Goal: Information Seeking & Learning: Learn about a topic

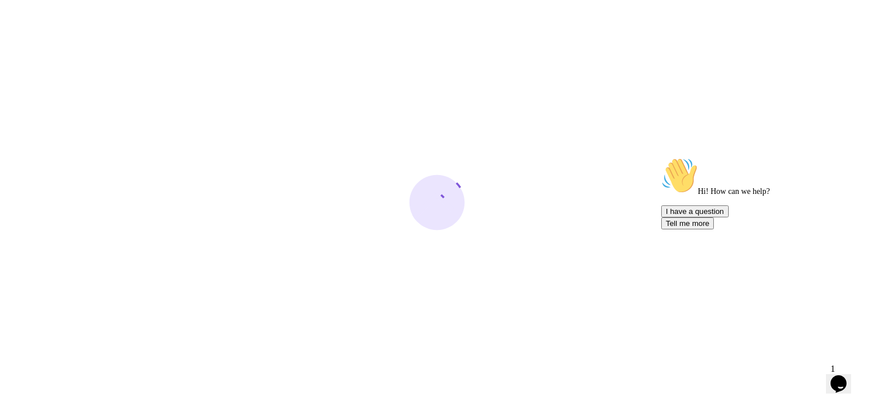
click at [662, 157] on icon "Chat attention grabber" at bounding box center [662, 157] width 0 height 0
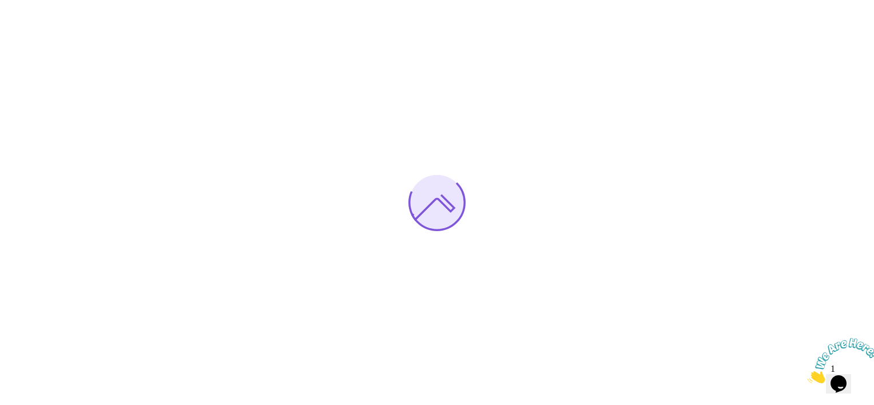
click at [808, 375] on icon "Close" at bounding box center [808, 380] width 0 height 10
click at [848, 375] on icon "Opens Chat This icon Opens the chat window." at bounding box center [839, 384] width 18 height 18
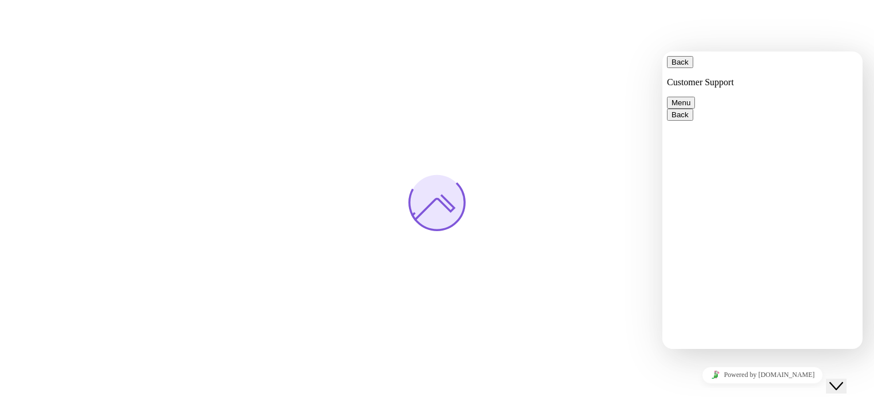
click at [695, 97] on button "Menu" at bounding box center [681, 103] width 28 height 12
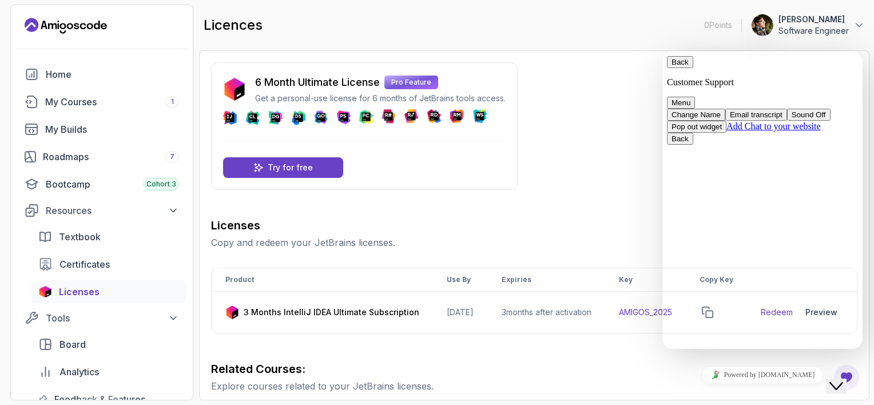
click at [727, 133] on button "Pop out widget" at bounding box center [697, 127] width 60 height 12
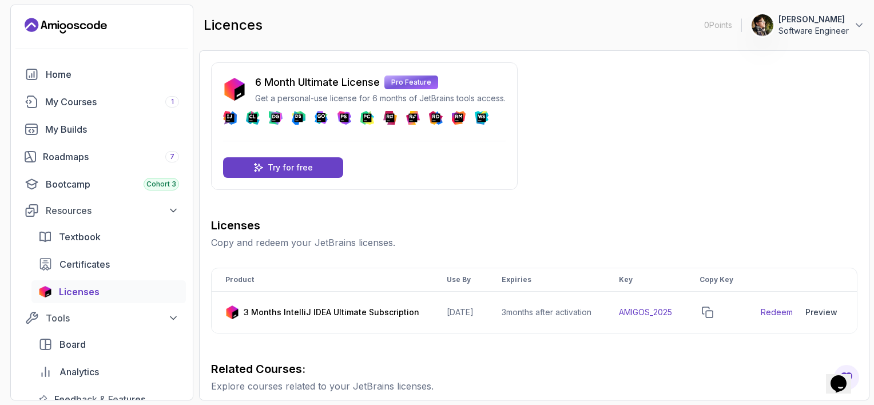
click at [843, 379] on icon "Opens Chat This icon Opens the chat window." at bounding box center [839, 384] width 18 height 18
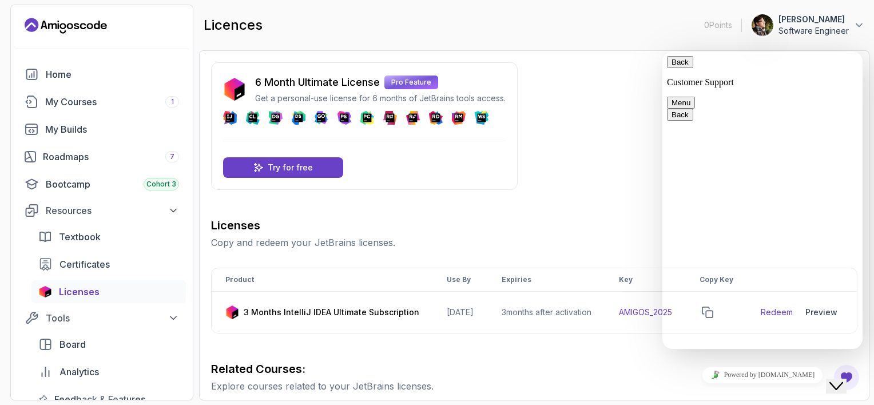
click at [695, 97] on button "Menu" at bounding box center [681, 103] width 28 height 12
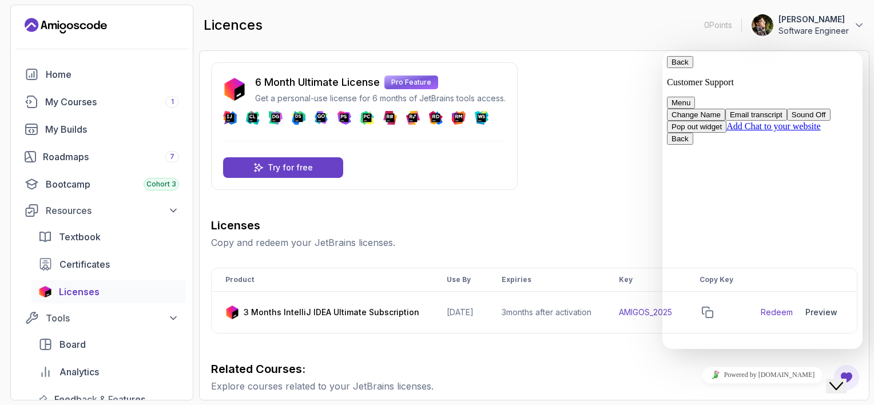
click at [688, 68] on button "Back" at bounding box center [680, 62] width 26 height 12
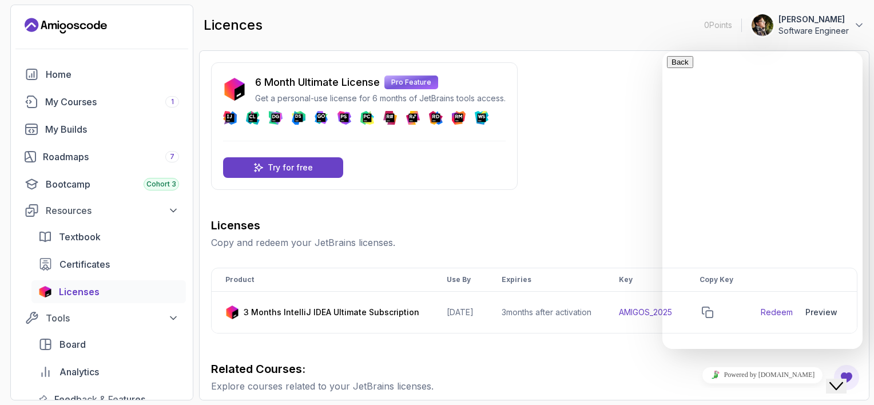
click at [844, 382] on div "Close Chat This icon closes the chat window." at bounding box center [837, 386] width 14 height 14
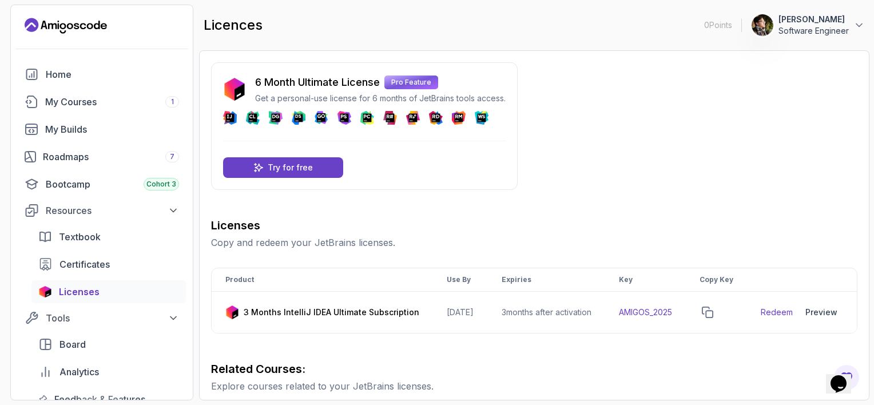
click at [79, 22] on icon "Landing page" at bounding box center [66, 26] width 82 height 18
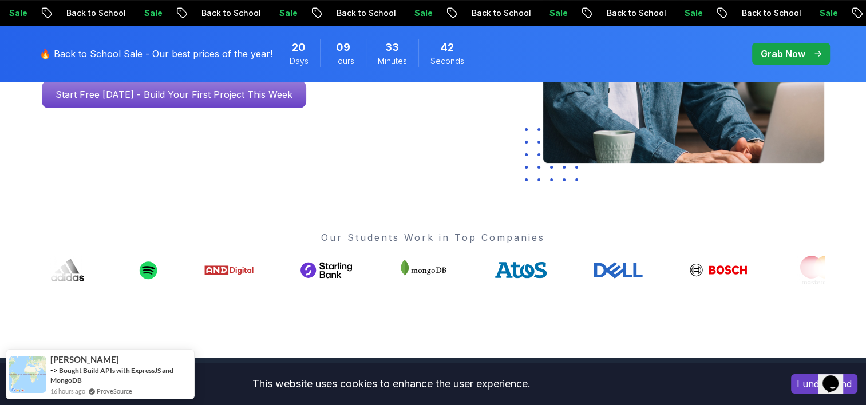
scroll to position [343, 0]
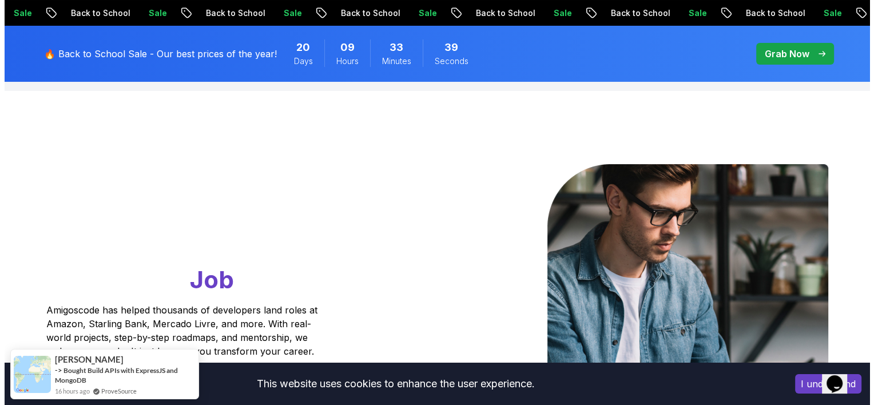
scroll to position [0, 0]
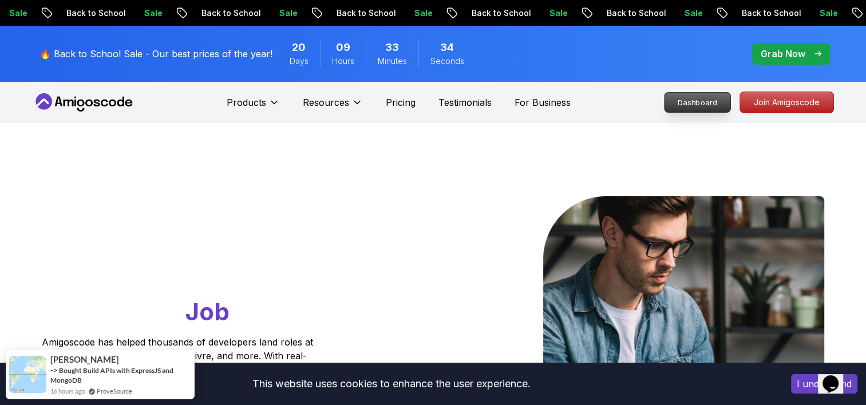
click at [698, 97] on p "Dashboard" at bounding box center [697, 102] width 66 height 19
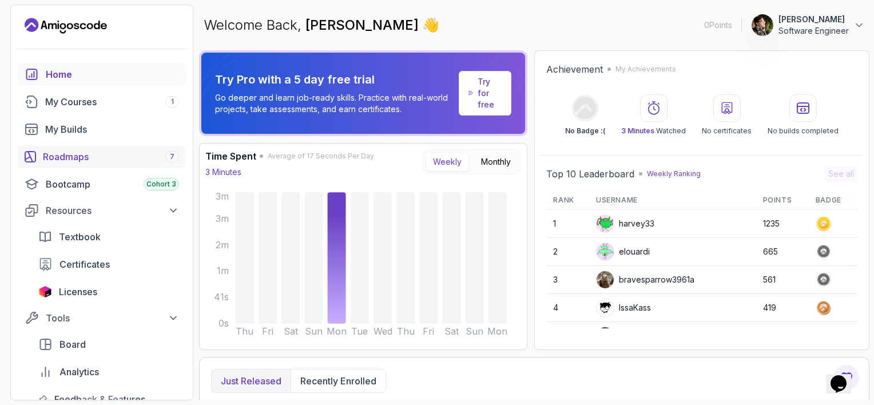
click at [134, 166] on link "Roadmaps 7" at bounding box center [102, 156] width 168 height 23
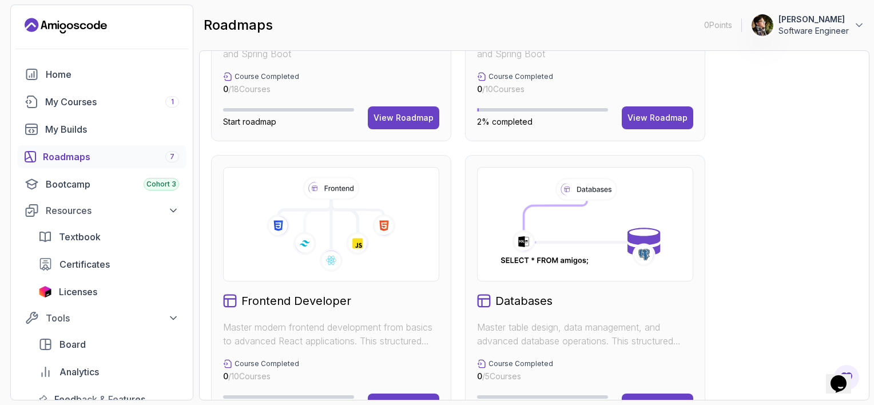
scroll to position [572, 0]
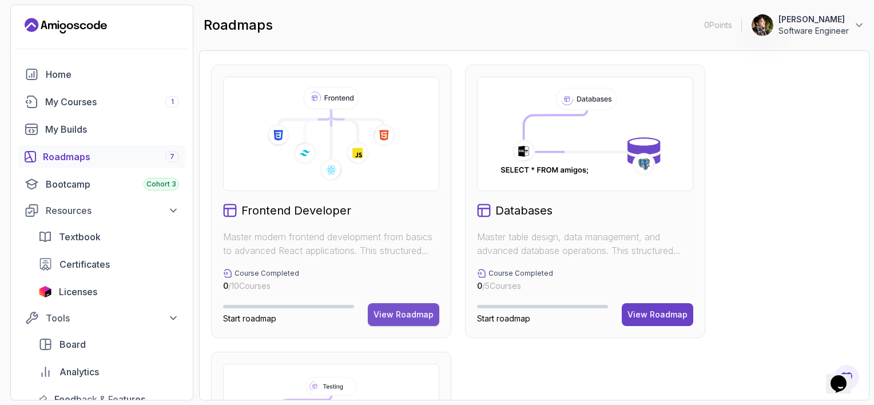
click at [410, 312] on div "View Roadmap" at bounding box center [404, 314] width 60 height 11
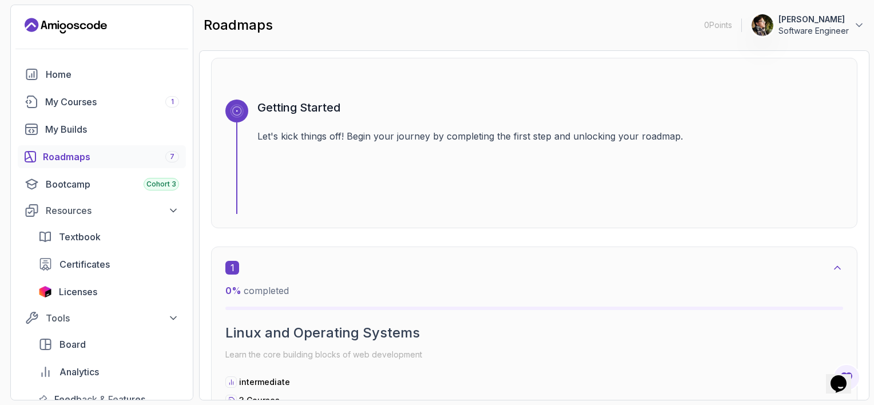
scroll to position [126, 0]
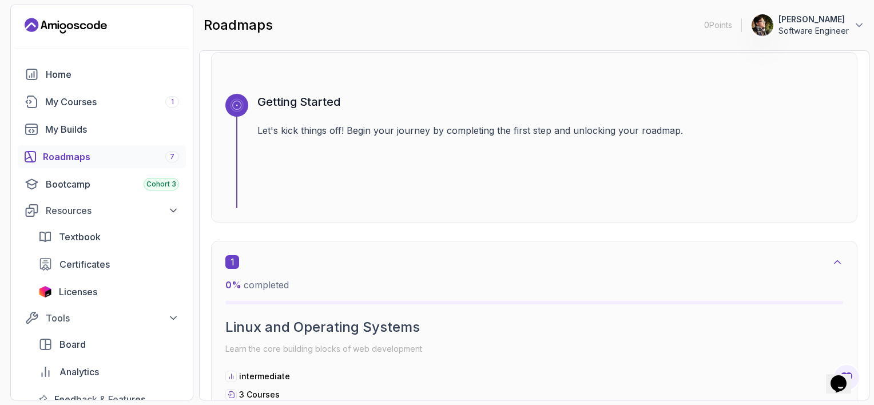
click at [371, 169] on div "Getting Started Let's kick things off! Begin your journey by completing the fir…" at bounding box center [551, 151] width 586 height 114
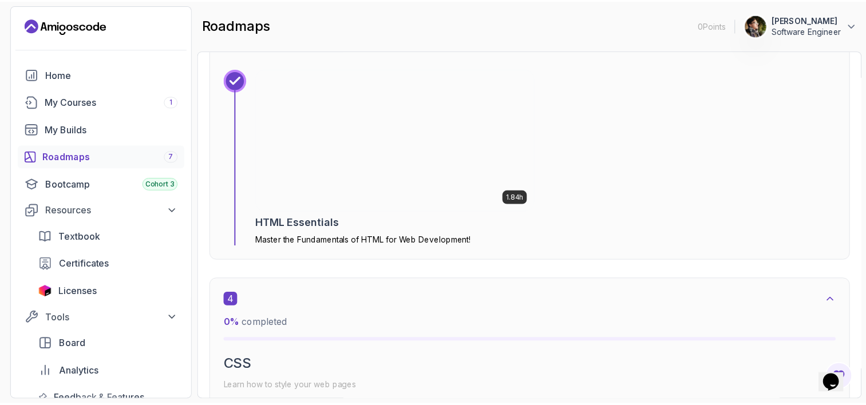
scroll to position [1213, 0]
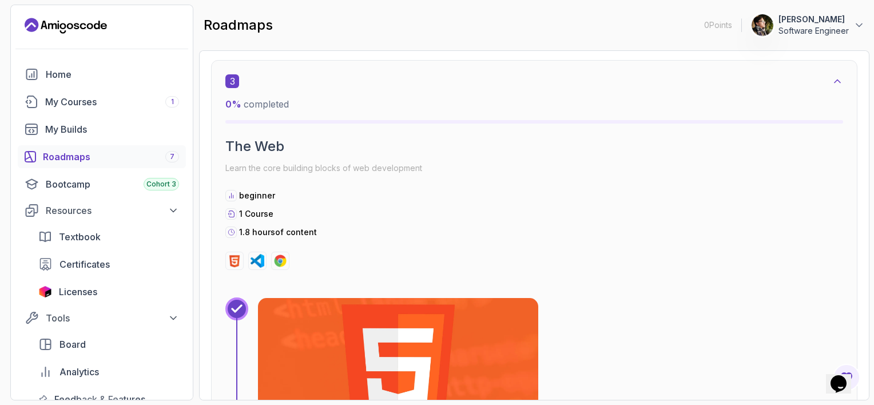
click at [391, 309] on img at bounding box center [398, 369] width 295 height 149
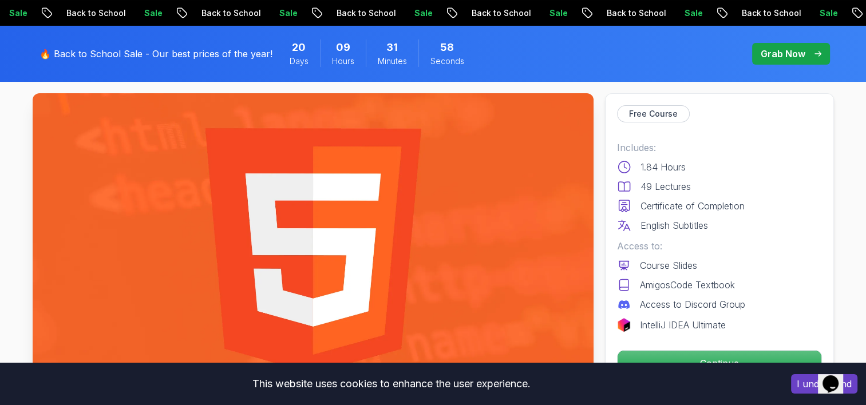
scroll to position [172, 0]
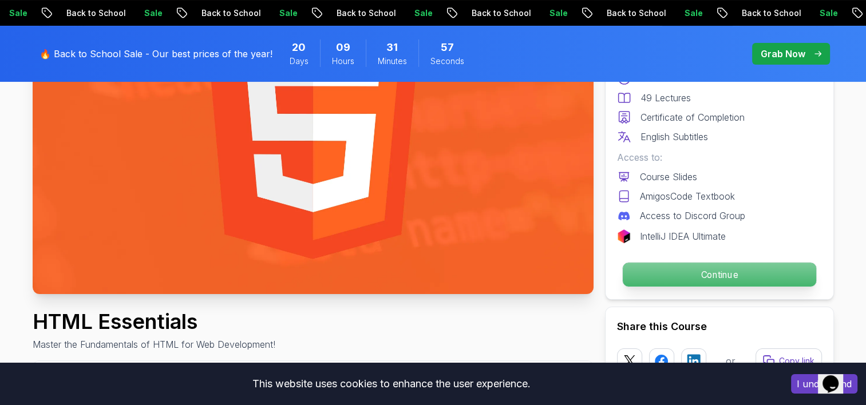
click at [711, 284] on p "Continue" at bounding box center [718, 275] width 193 height 24
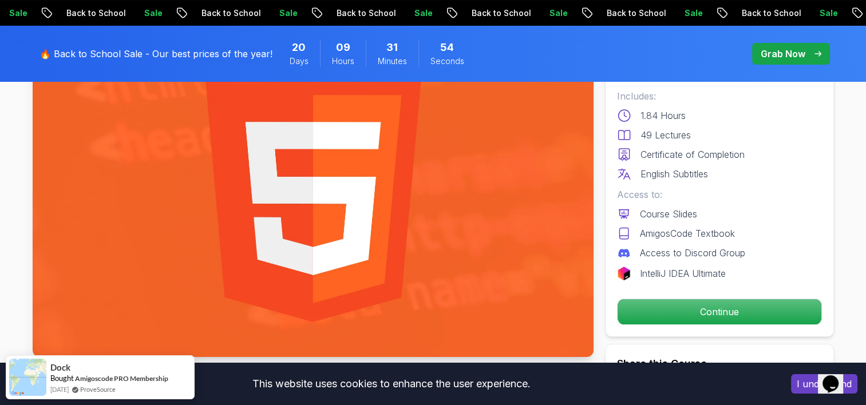
scroll to position [114, 0]
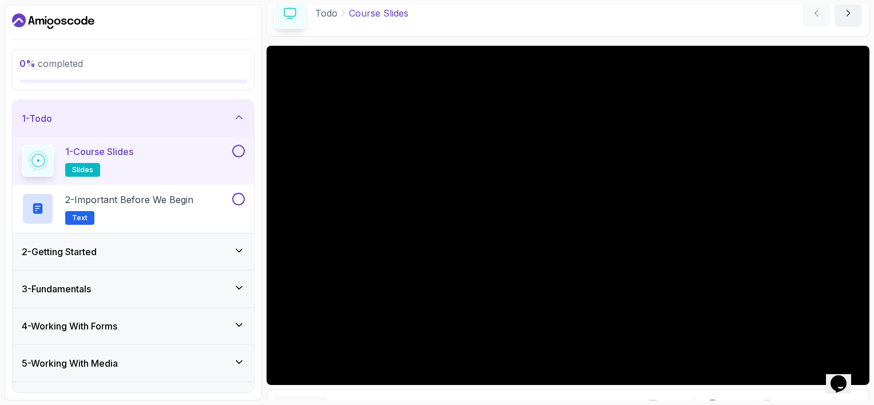
scroll to position [57, 0]
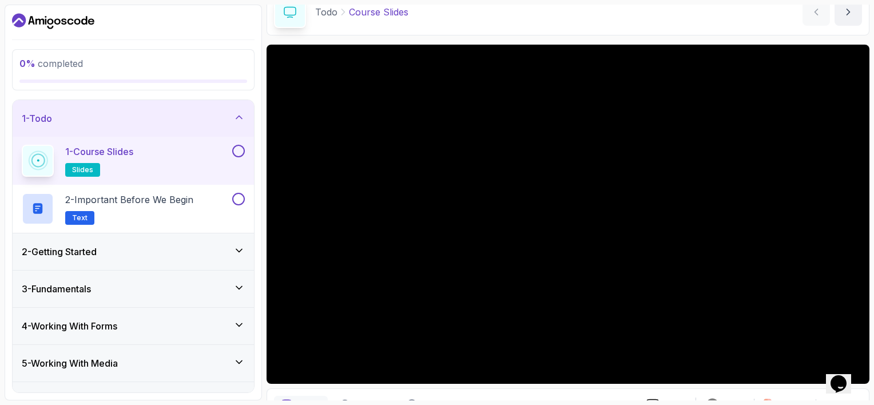
click at [874, 248] on html "0 % completed 1 - Todo 1 - Course Slides slides 2 - Important Before We Begin T…" at bounding box center [437, 202] width 874 height 405
click at [163, 216] on h2 "2 - Important Before We Begin Text" at bounding box center [129, 209] width 128 height 32
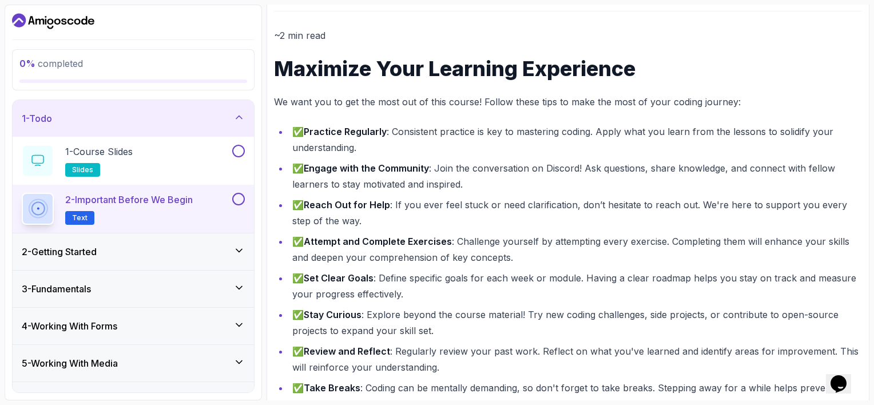
scroll to position [89, 0]
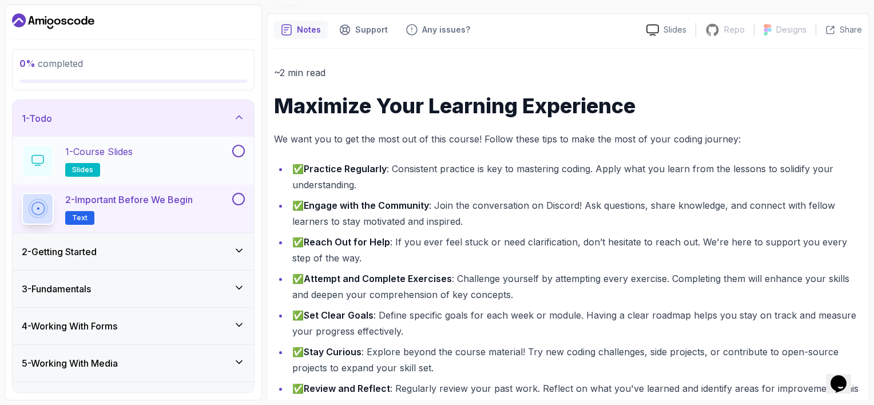
click at [235, 153] on button at bounding box center [238, 151] width 13 height 13
click at [238, 197] on button at bounding box center [238, 199] width 13 height 13
click at [240, 145] on button at bounding box center [238, 151] width 13 height 13
click at [239, 245] on icon at bounding box center [239, 250] width 11 height 11
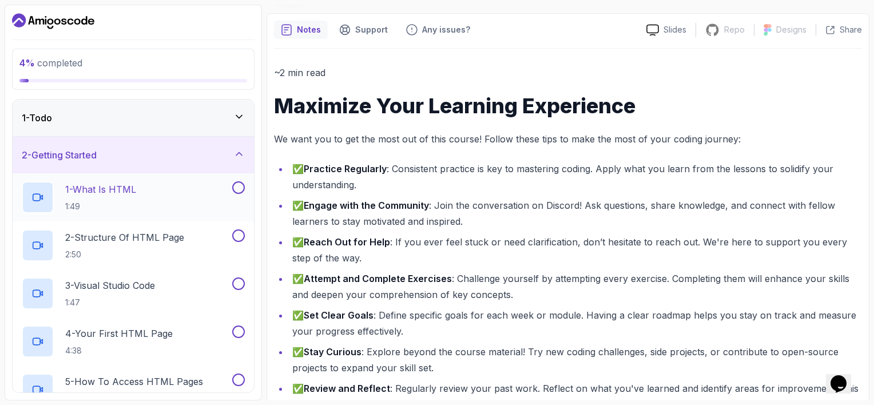
click at [211, 195] on div "1 - What Is HTML 1:49" at bounding box center [126, 197] width 208 height 32
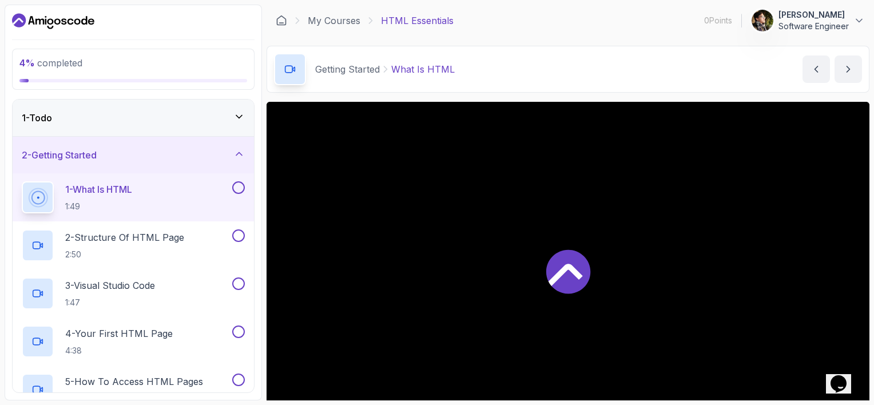
click at [554, 287] on icon at bounding box center [569, 272] width 44 height 44
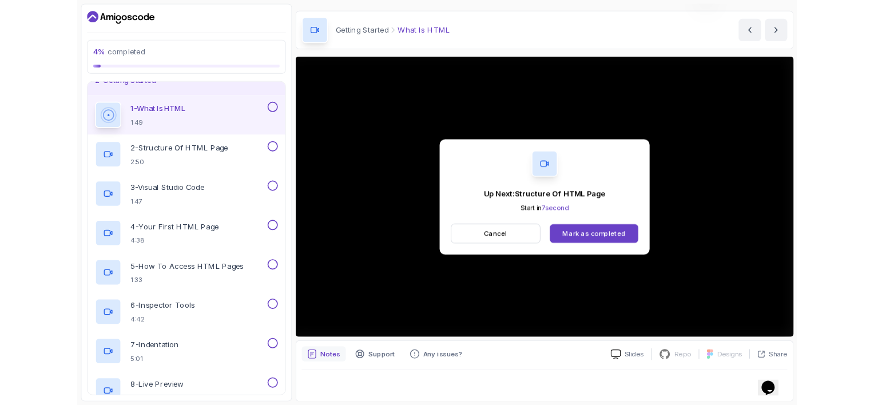
scroll to position [114, 0]
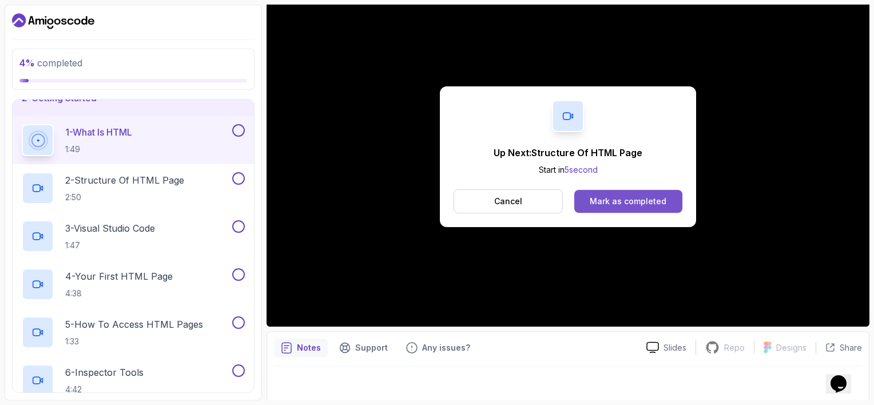
click at [631, 202] on div "Mark as completed" at bounding box center [628, 201] width 77 height 11
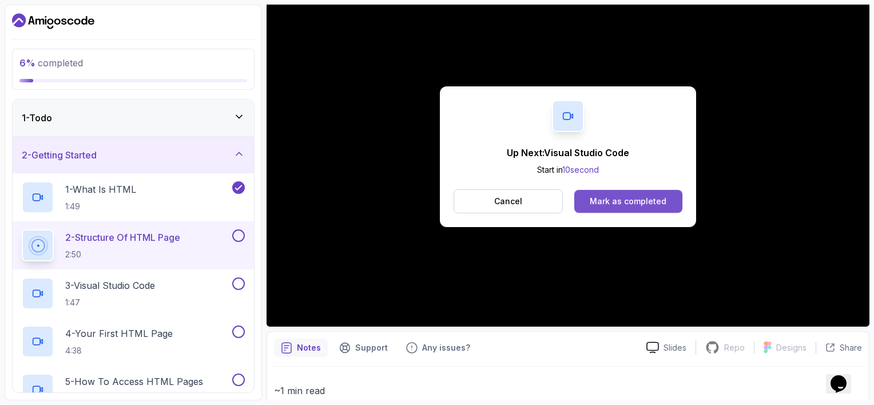
click at [662, 204] on div "Mark as completed" at bounding box center [628, 201] width 77 height 11
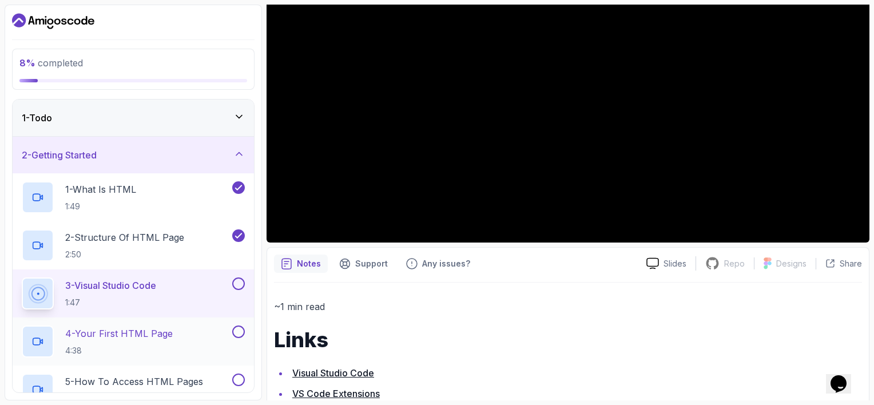
scroll to position [174, 0]
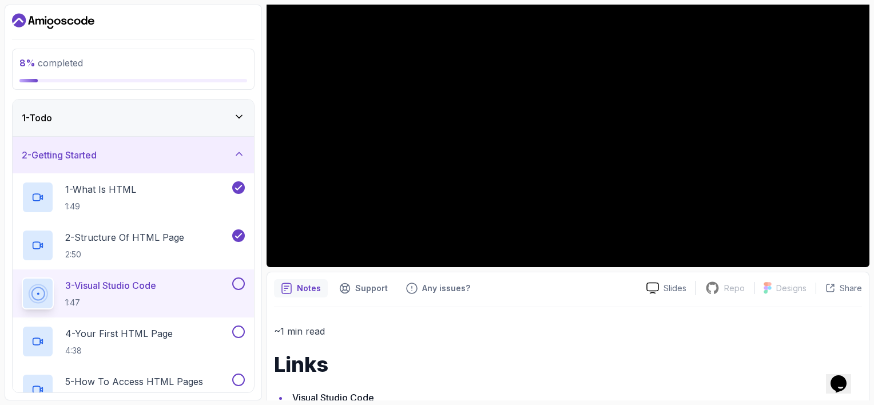
click at [240, 283] on button at bounding box center [238, 284] width 13 height 13
click at [237, 334] on button at bounding box center [238, 332] width 13 height 13
click at [214, 338] on div "4 - Your First HTML Page 4:38" at bounding box center [126, 342] width 208 height 32
click at [116, 336] on p "4 - Your First HTML Page" at bounding box center [119, 334] width 108 height 14
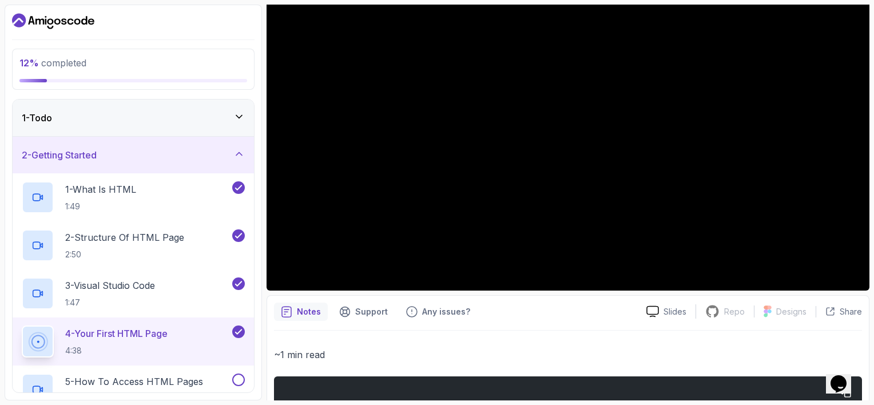
scroll to position [149, 0]
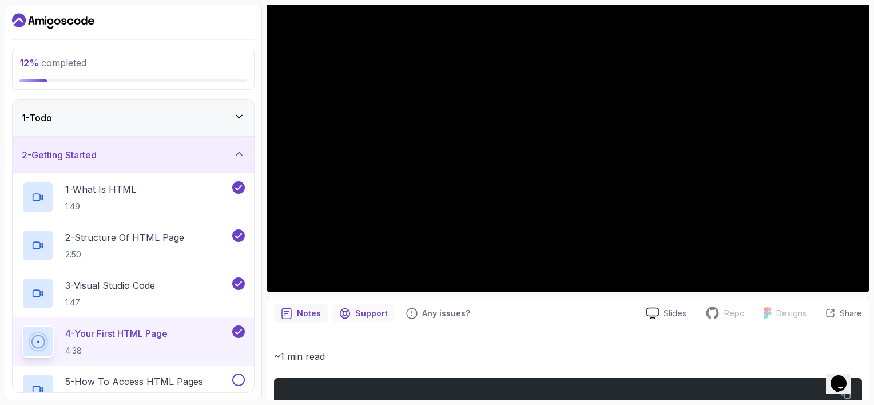
click at [389, 314] on div "Support" at bounding box center [364, 313] width 62 height 18
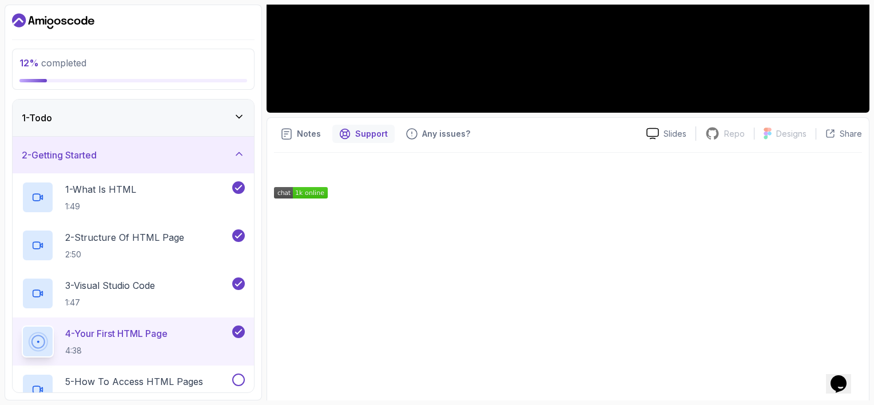
scroll to position [339, 0]
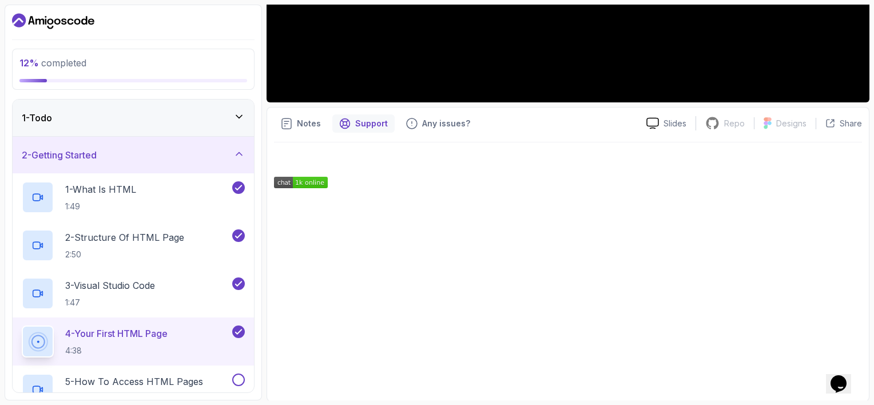
click at [422, 133] on div "Notes Support Any issues? Slides Repo Repository not available Designs Design n…" at bounding box center [568, 254] width 603 height 295
click at [426, 126] on p "Any issues?" at bounding box center [446, 123] width 48 height 11
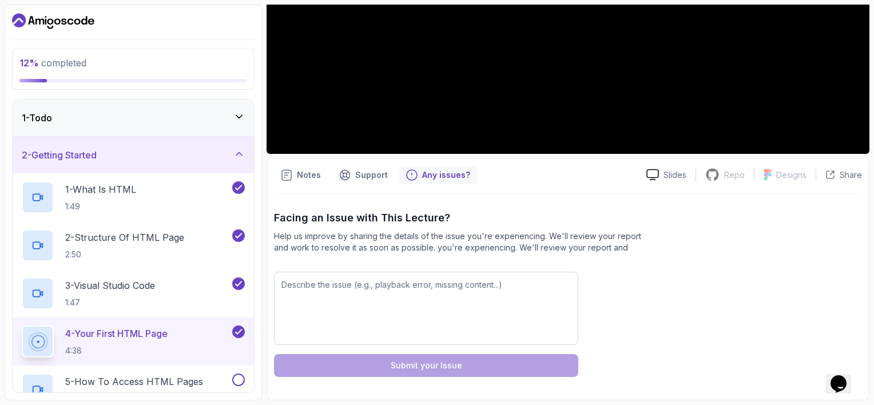
scroll to position [286, 0]
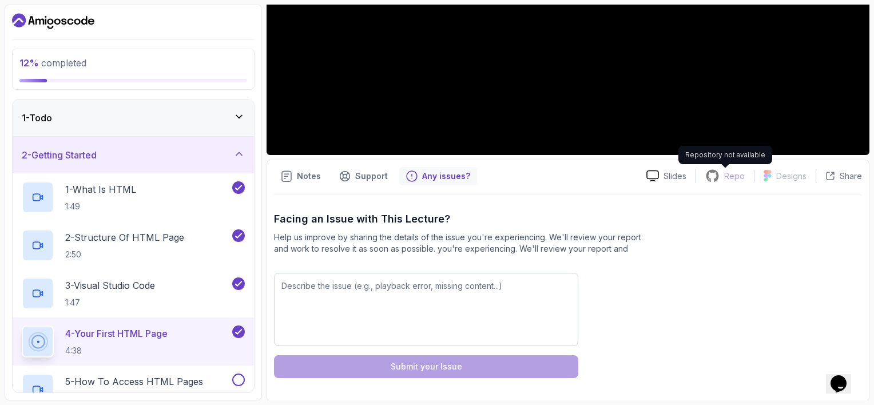
click at [732, 179] on p "Repo" at bounding box center [735, 176] width 21 height 11
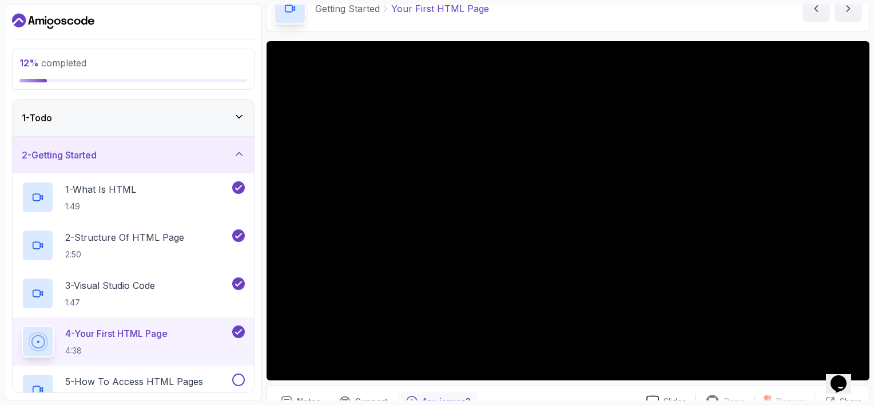
scroll to position [57, 0]
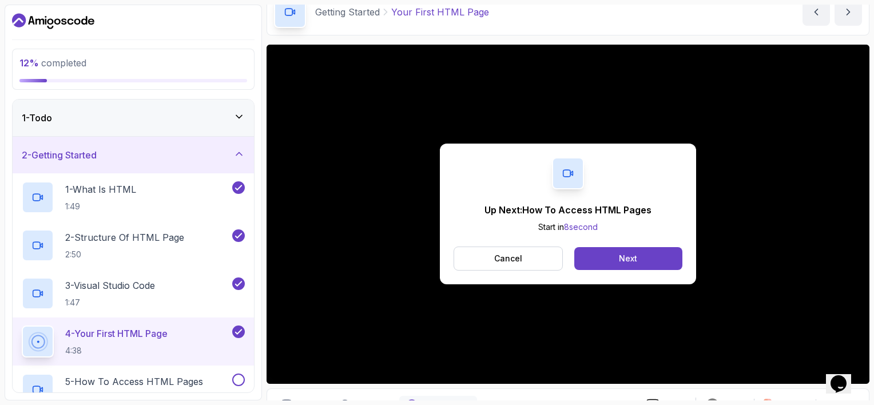
click at [648, 273] on div "Up Next: How To Access HTML Pages Start in 8 second Cancel Next" at bounding box center [568, 214] width 256 height 141
click at [652, 263] on button "Next" at bounding box center [629, 258] width 108 height 23
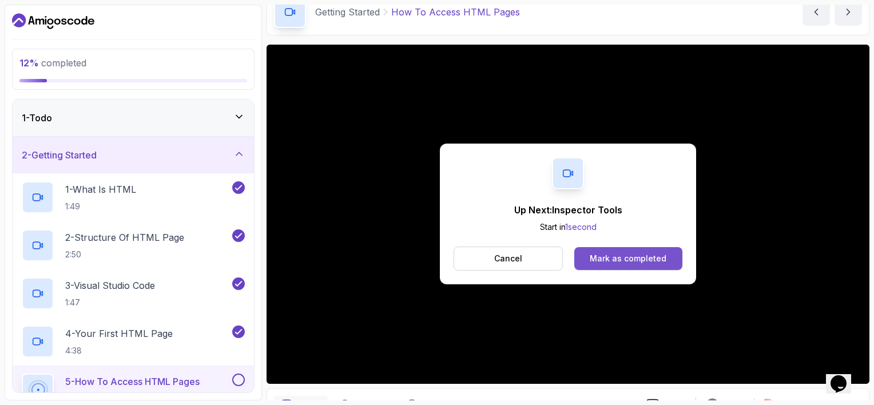
click at [618, 264] on button "Mark as completed" at bounding box center [629, 258] width 108 height 23
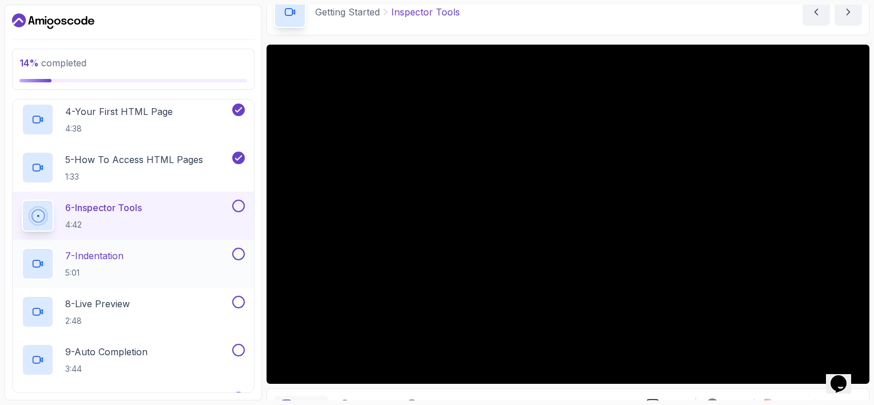
scroll to position [229, 0]
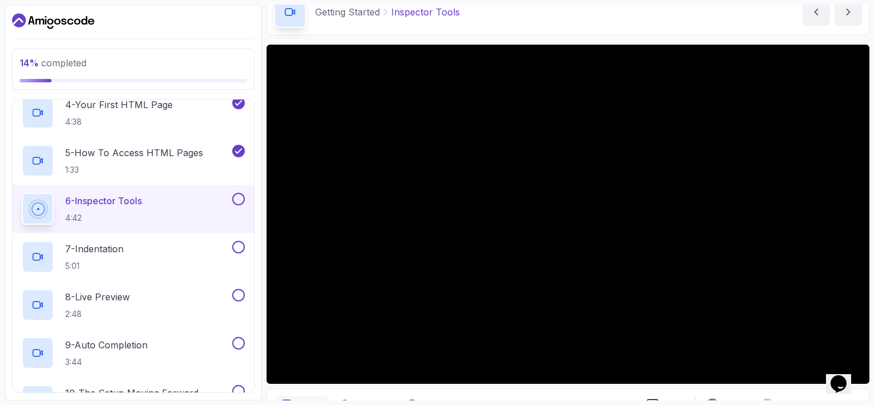
click at [176, 211] on div "6 - Inspector Tools 4:42" at bounding box center [126, 209] width 208 height 32
click at [563, 259] on div at bounding box center [568, 214] width 603 height 339
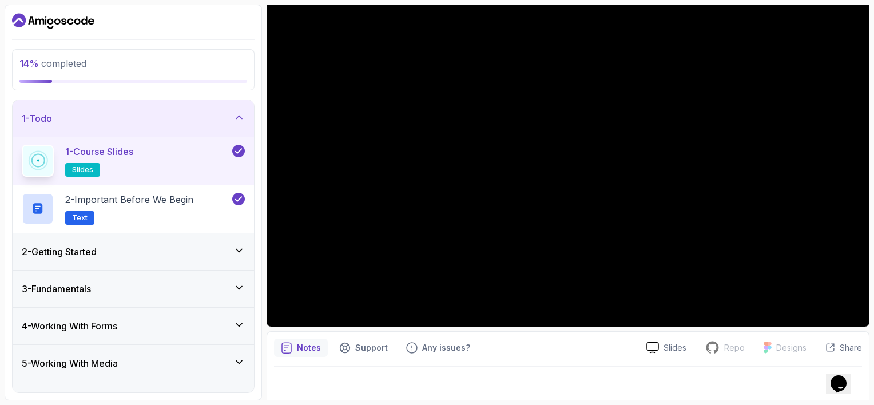
click at [169, 251] on div "2 - Getting Started" at bounding box center [133, 252] width 223 height 14
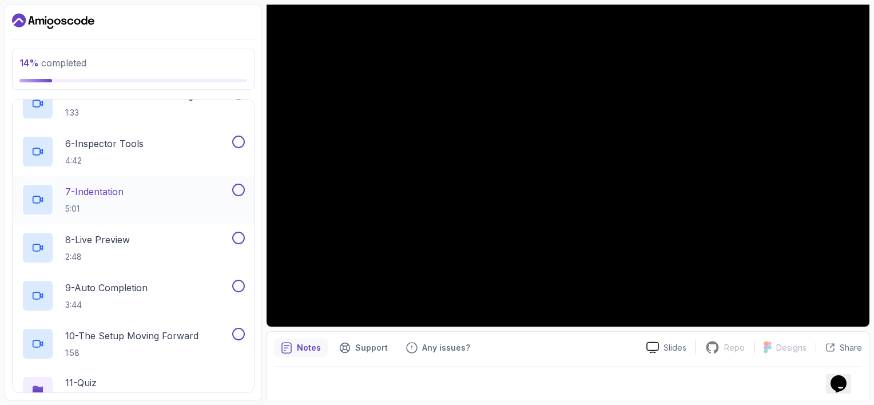
scroll to position [229, 0]
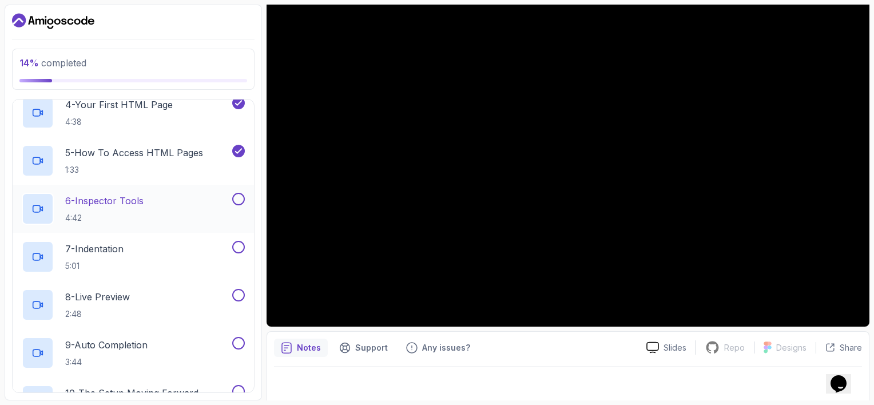
click at [172, 207] on div "6 - Inspector Tools 4:42" at bounding box center [126, 209] width 208 height 32
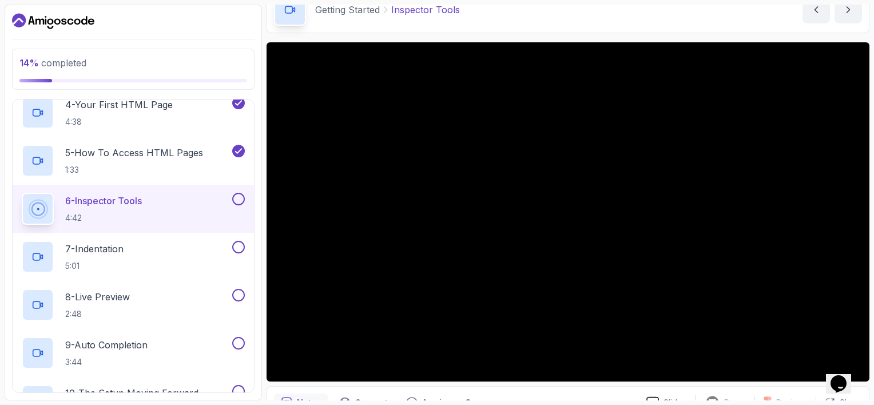
scroll to position [57, 0]
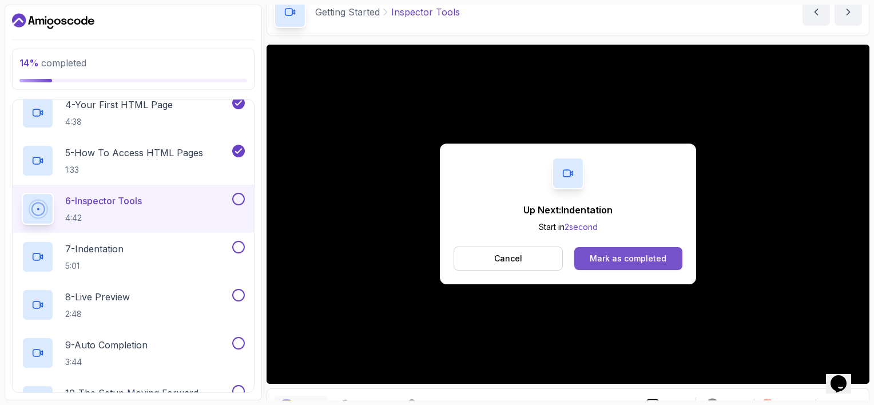
click at [623, 266] on button "Mark as completed" at bounding box center [629, 258] width 108 height 23
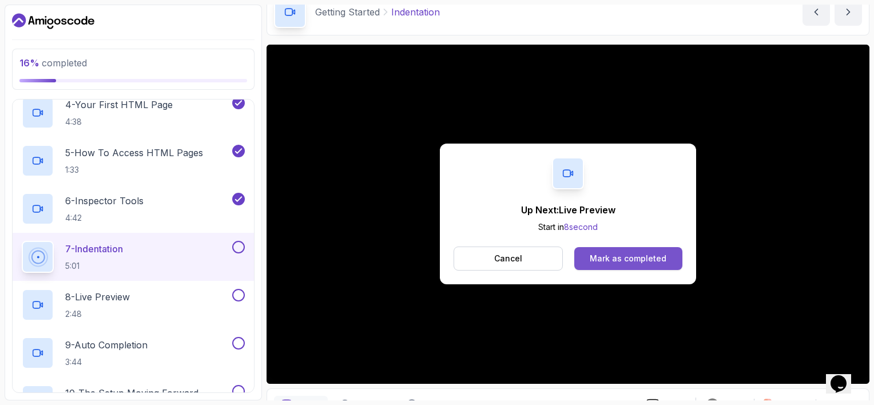
click at [635, 250] on button "Mark as completed" at bounding box center [629, 258] width 108 height 23
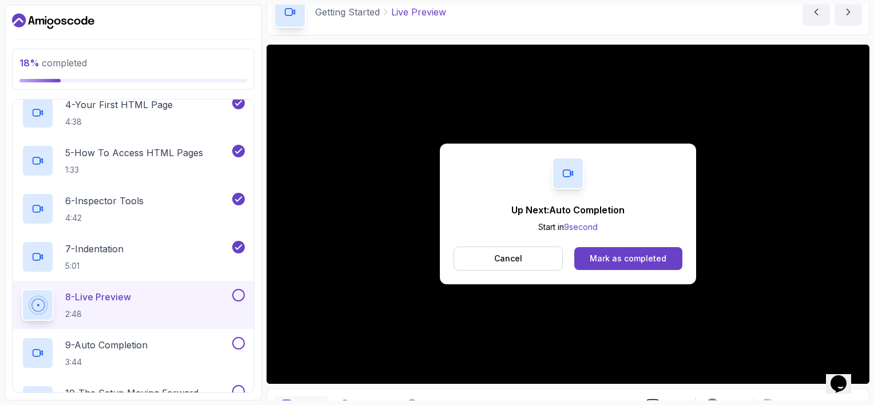
click at [635, 250] on button "Mark as completed" at bounding box center [629, 258] width 108 height 23
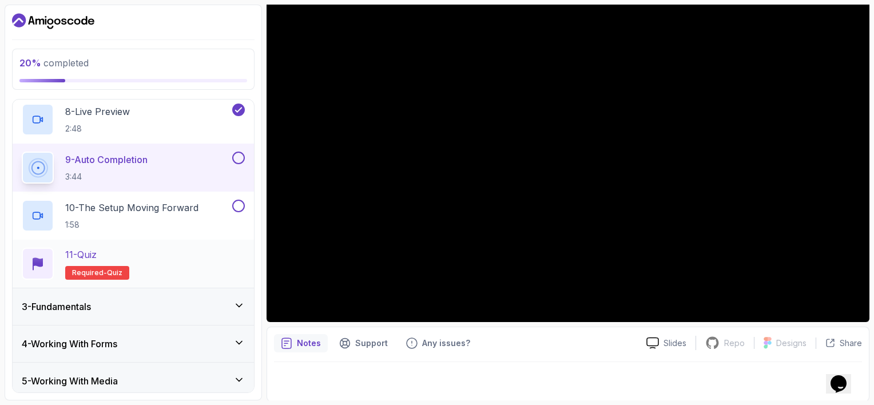
scroll to position [414, 0]
click at [235, 160] on button at bounding box center [238, 158] width 13 height 13
click at [208, 201] on div "10 - The Setup Moving Forward 1:58" at bounding box center [126, 216] width 208 height 32
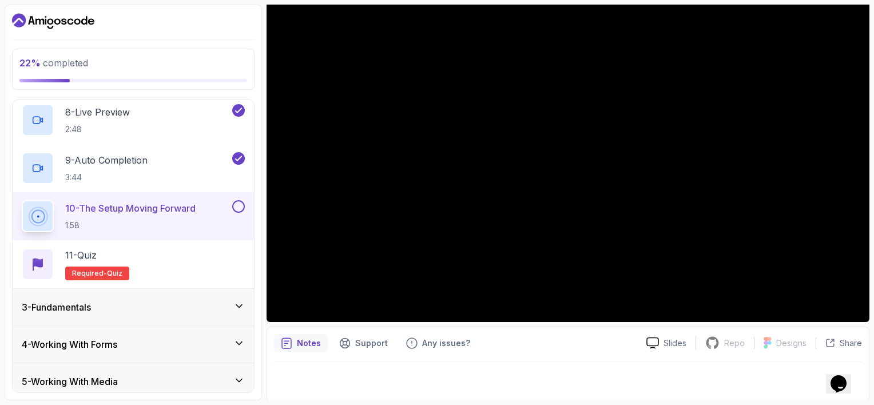
scroll to position [62, 0]
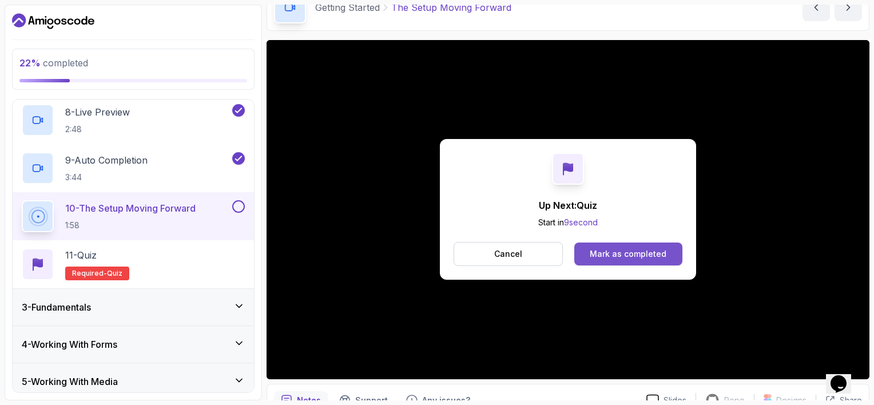
click at [619, 254] on div "Mark as completed" at bounding box center [628, 253] width 77 height 11
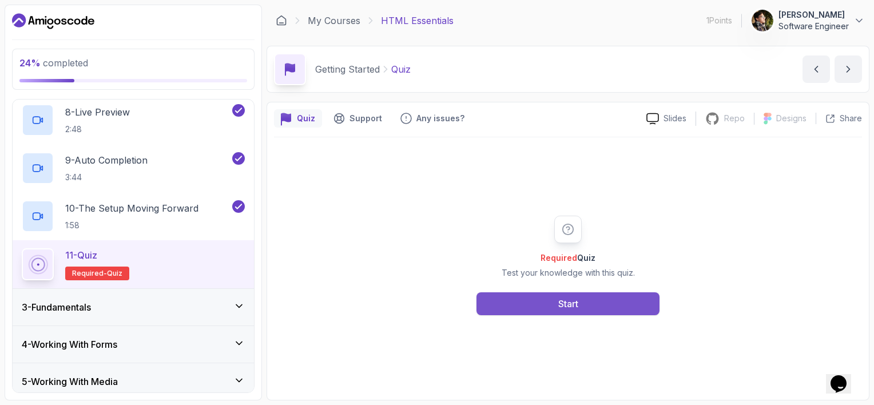
click at [581, 302] on button "Start" at bounding box center [568, 303] width 183 height 23
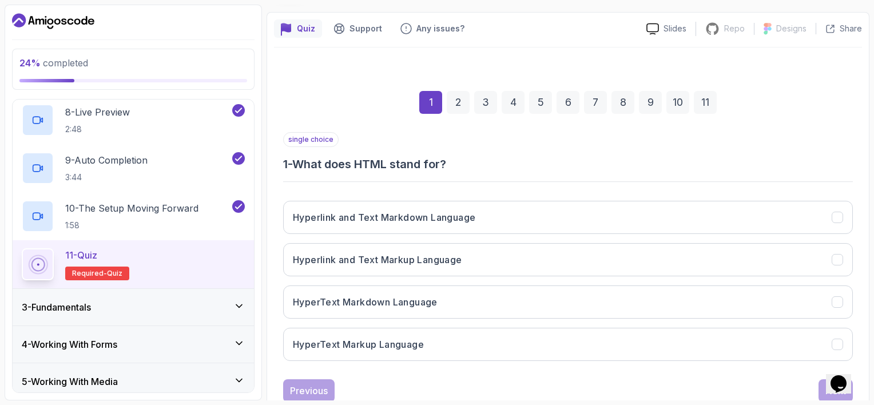
scroll to position [114, 0]
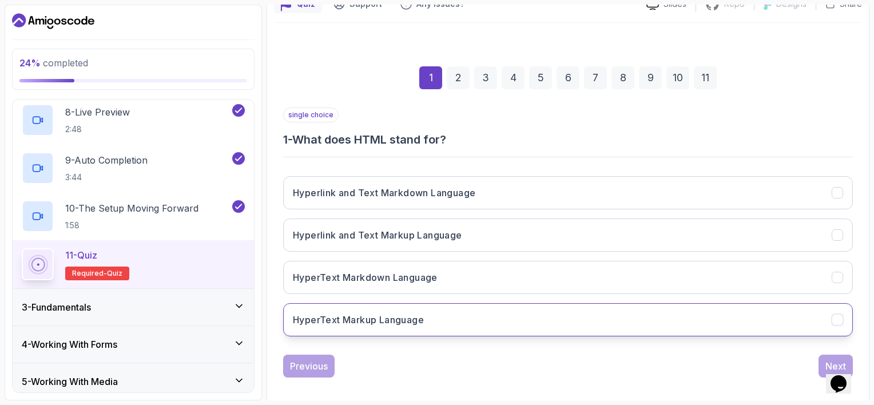
click at [459, 318] on button "HyperText Markup Language" at bounding box center [568, 319] width 570 height 33
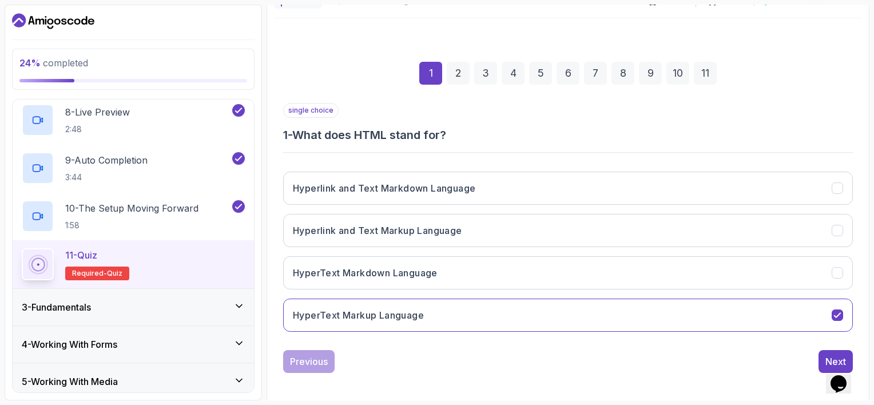
scroll to position [122, 0]
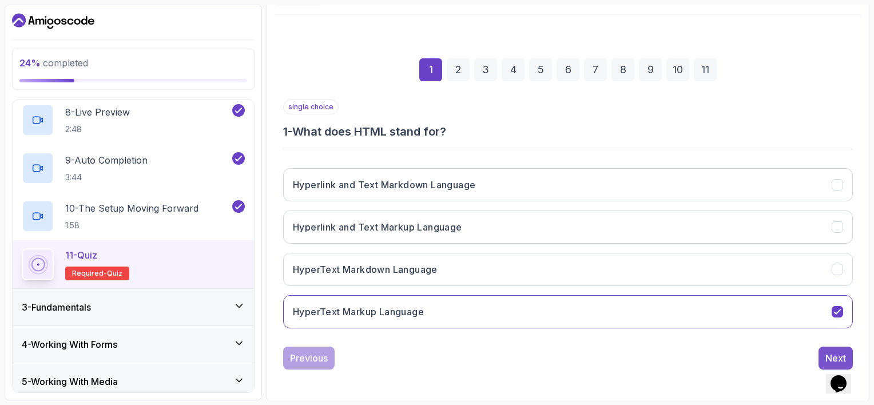
click at [830, 351] on div "Next" at bounding box center [836, 358] width 21 height 14
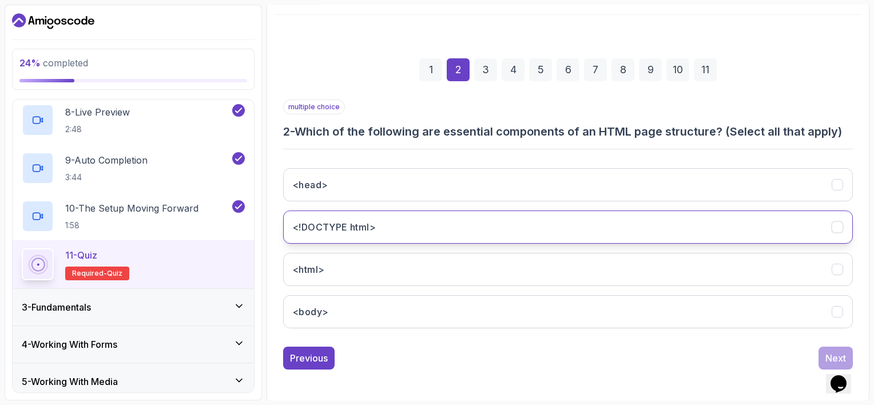
click at [433, 220] on button "<!DOCTYPE html>" at bounding box center [568, 227] width 570 height 33
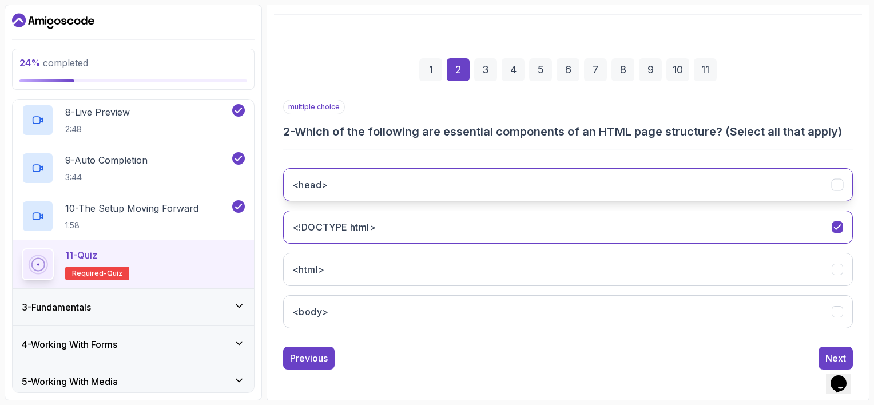
click at [436, 188] on button "<head>" at bounding box center [568, 184] width 570 height 33
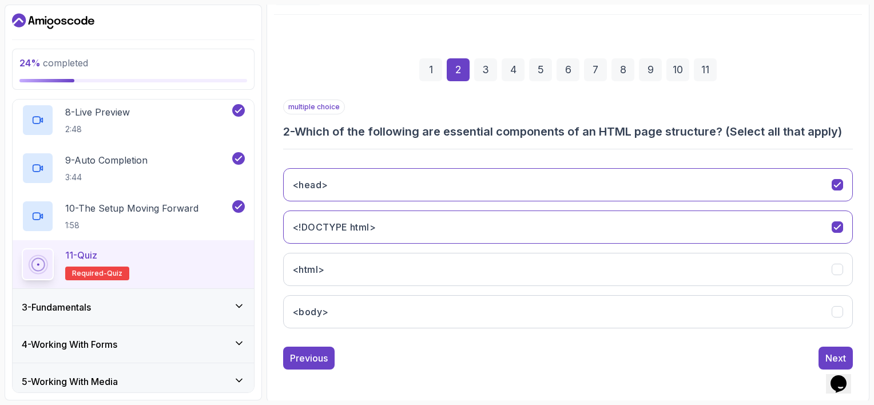
click at [431, 248] on div "<head> <!DOCTYPE html> <html> <body>" at bounding box center [568, 248] width 570 height 179
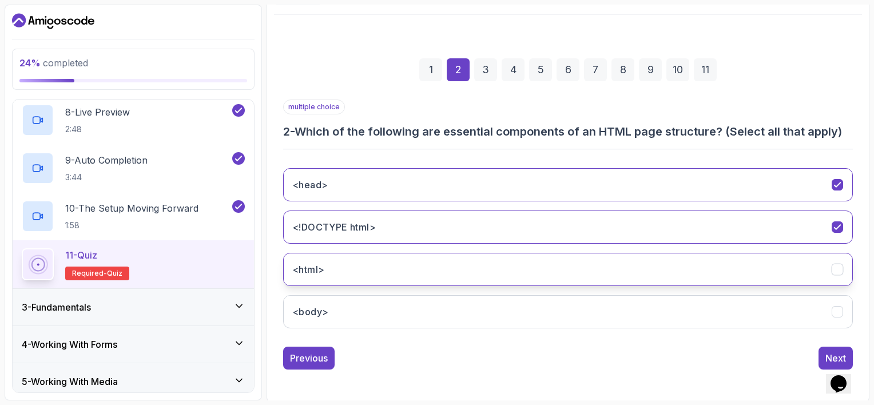
click at [429, 266] on button "<html>" at bounding box center [568, 269] width 570 height 33
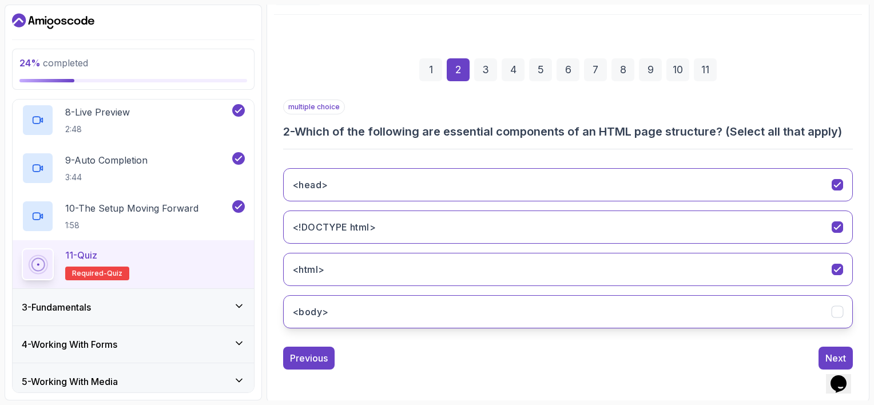
click at [416, 306] on button "<body>" at bounding box center [568, 311] width 570 height 33
drag, startPoint x: 450, startPoint y: 134, endPoint x: 571, endPoint y: 135, distance: 121.3
click at [571, 135] on h3 "2 - Which of the following are essential components of an HTML page structure? …" at bounding box center [568, 132] width 570 height 16
drag, startPoint x: 571, startPoint y: 135, endPoint x: 500, endPoint y: 116, distance: 73.6
drag, startPoint x: 500, startPoint y: 116, endPoint x: 465, endPoint y: 126, distance: 36.6
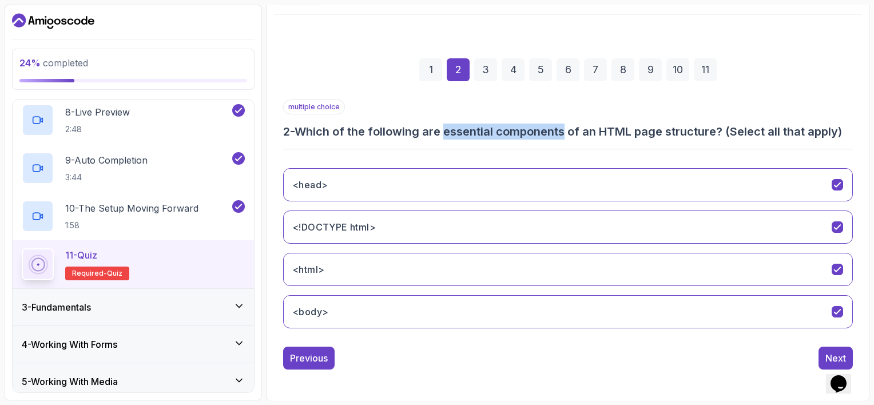
copy h3 "essential components"
click at [829, 347] on button "Next" at bounding box center [836, 358] width 34 height 23
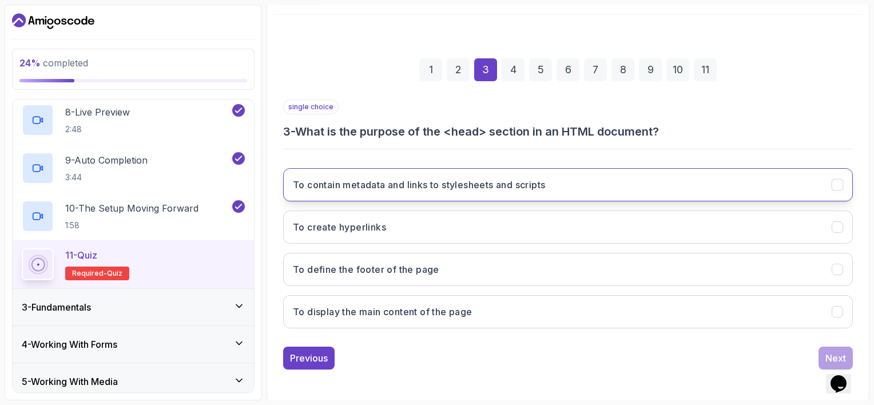
click at [429, 189] on h3 "To contain metadata and links to stylesheets and scripts" at bounding box center [419, 185] width 252 height 14
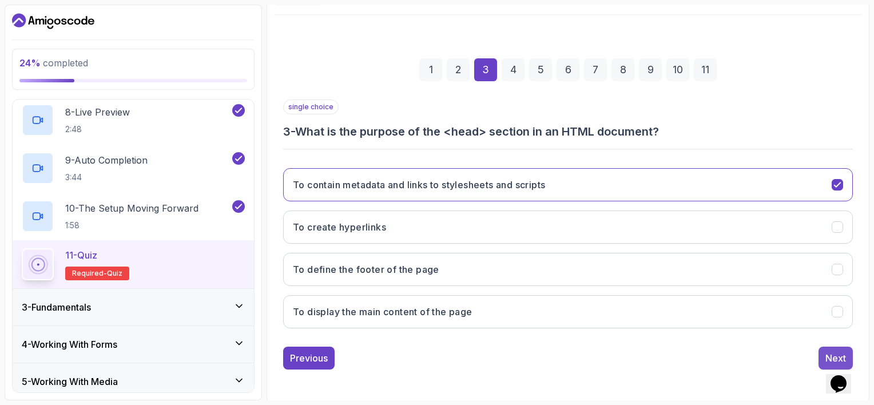
click at [826, 358] on div "Next" at bounding box center [836, 358] width 21 height 14
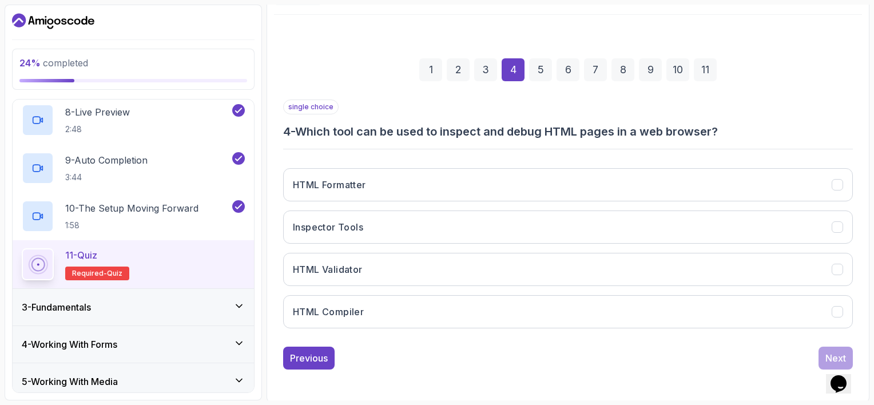
click at [436, 243] on div "HTML Formatter Inspector Tools HTML Validator HTML Compiler" at bounding box center [568, 248] width 570 height 179
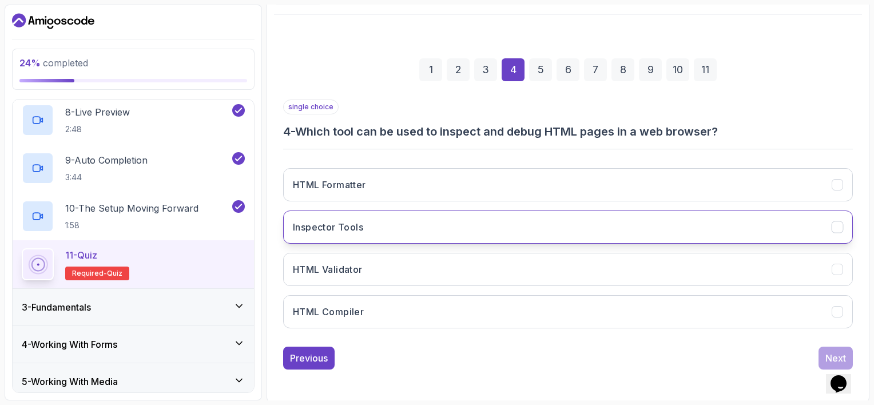
click at [441, 236] on button "Inspector Tools" at bounding box center [568, 227] width 570 height 33
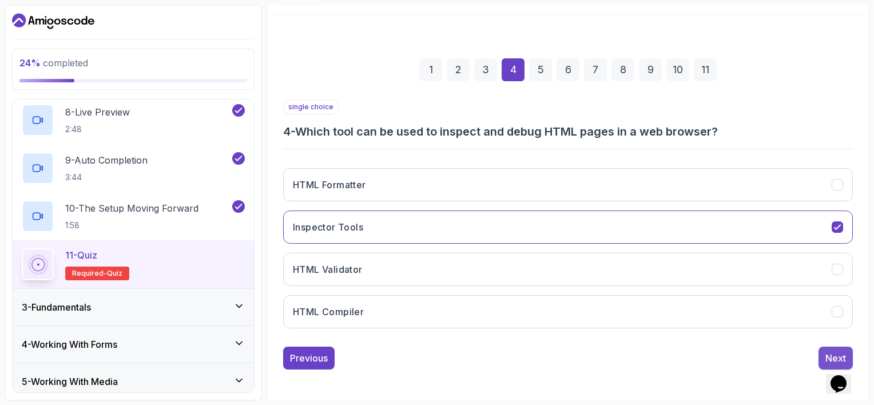
click at [821, 355] on button "Next" at bounding box center [836, 358] width 34 height 23
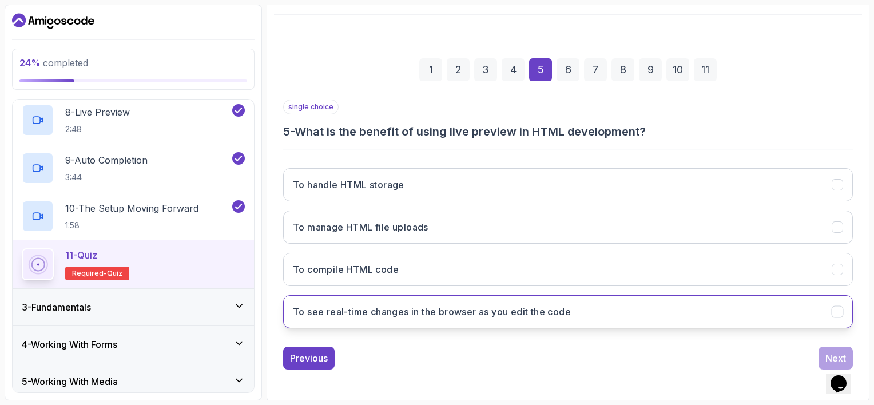
click at [417, 307] on h3 "To see real-time changes in the browser as you edit the code" at bounding box center [432, 312] width 278 height 14
click at [825, 357] on button "Next" at bounding box center [836, 358] width 34 height 23
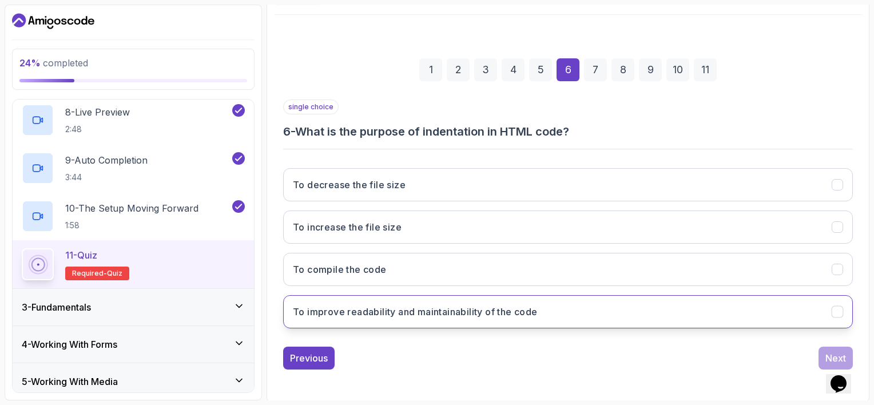
click at [410, 321] on button "To improve readability and maintainability of the code" at bounding box center [568, 311] width 570 height 33
click at [840, 374] on button "Opens Chat This icon Opens the chat window." at bounding box center [838, 383] width 25 height 19
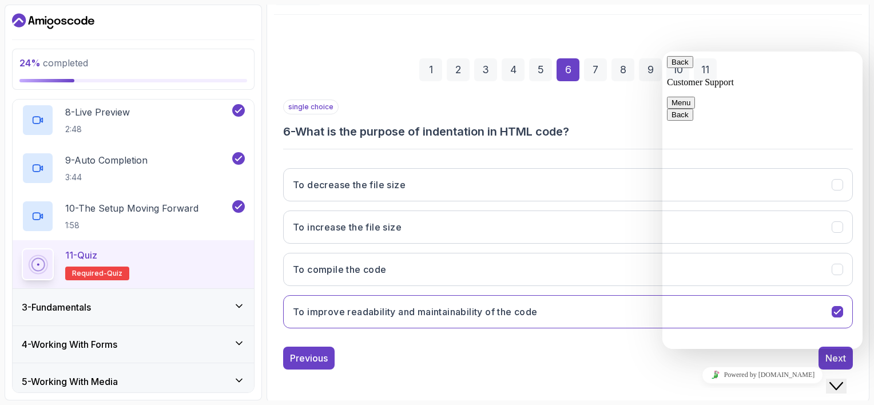
click at [842, 379] on icon "Close Chat This icon closes the chat window." at bounding box center [837, 386] width 14 height 14
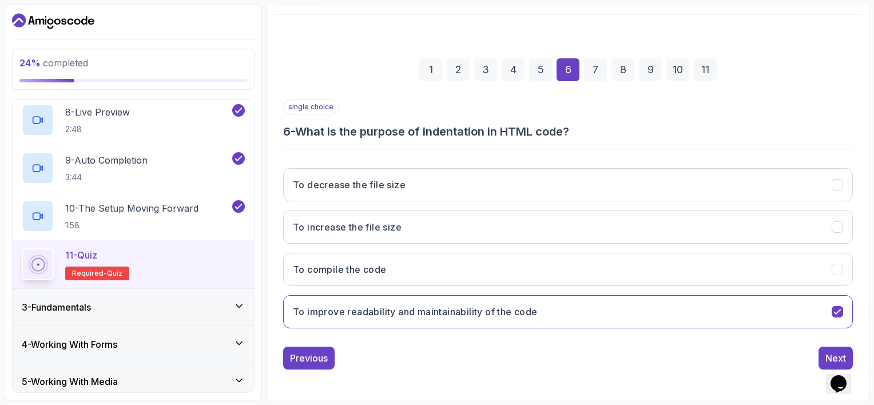
click at [812, 347] on div "Previous Next" at bounding box center [568, 358] width 570 height 23
click at [819, 348] on button "Next" at bounding box center [836, 358] width 34 height 23
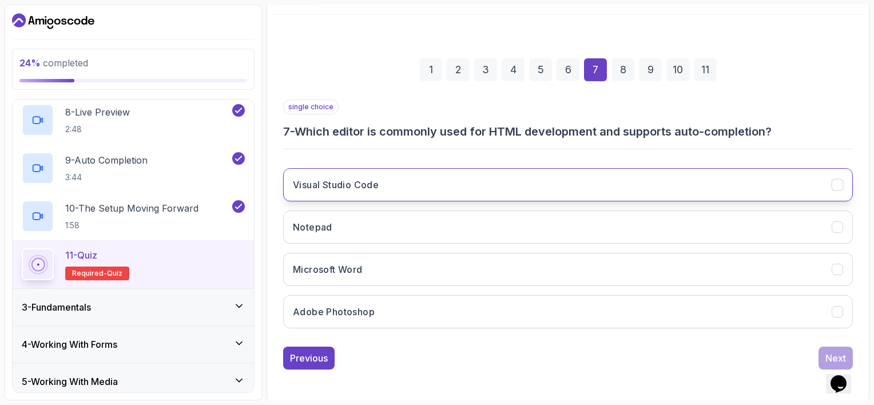
click at [418, 185] on button "Visual Studio Code" at bounding box center [568, 184] width 570 height 33
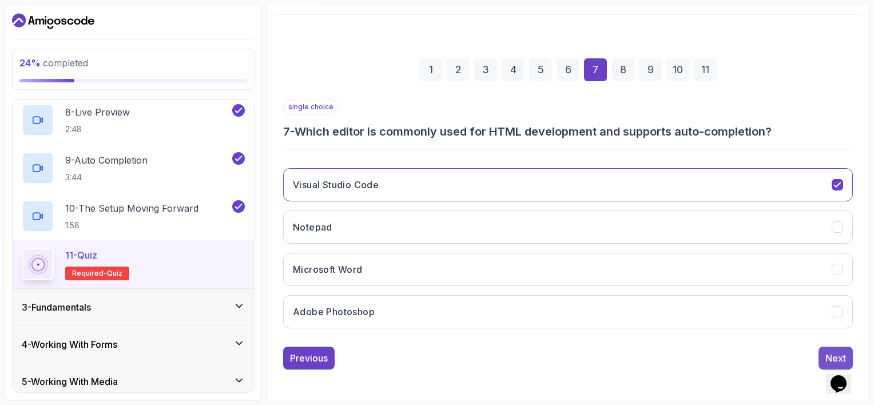
click at [820, 355] on button "Next" at bounding box center [836, 358] width 34 height 23
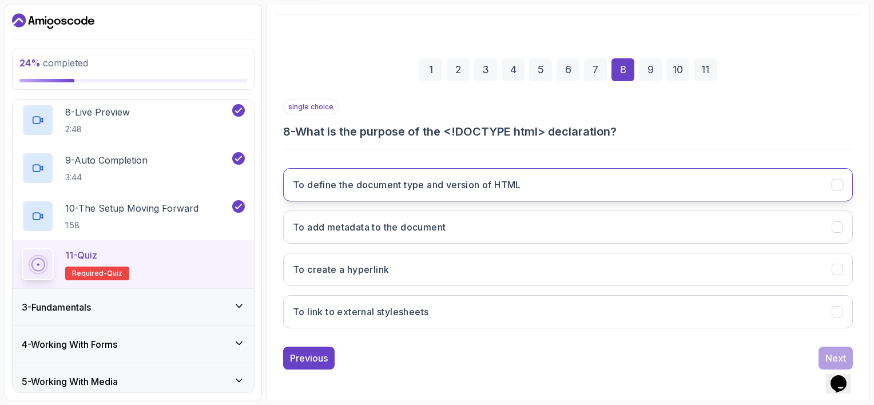
click at [435, 183] on h3 "To define the document type and version of HTML" at bounding box center [407, 185] width 228 height 14
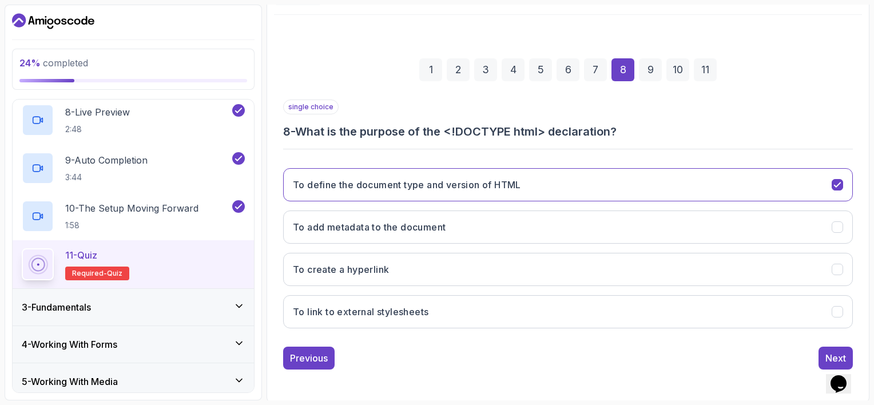
click at [817, 347] on div "Previous Next" at bounding box center [568, 358] width 570 height 23
click at [822, 351] on button "Next" at bounding box center [836, 358] width 34 height 23
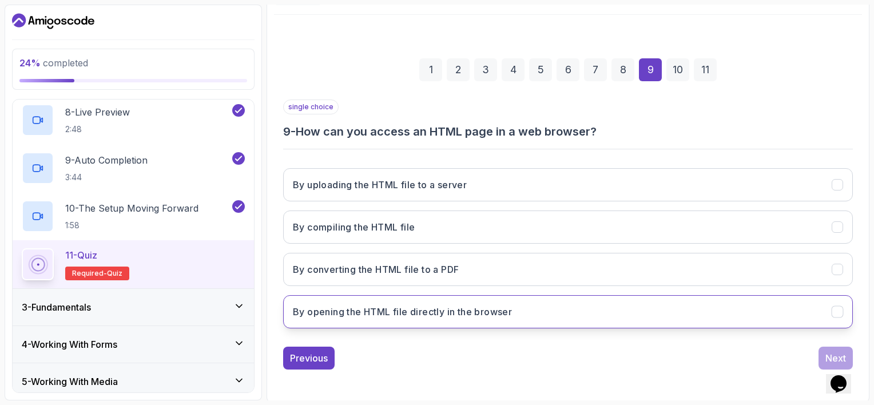
click at [433, 308] on h3 "By opening the HTML file directly in the browser" at bounding box center [402, 312] width 219 height 14
click at [826, 353] on div "Next" at bounding box center [836, 358] width 21 height 14
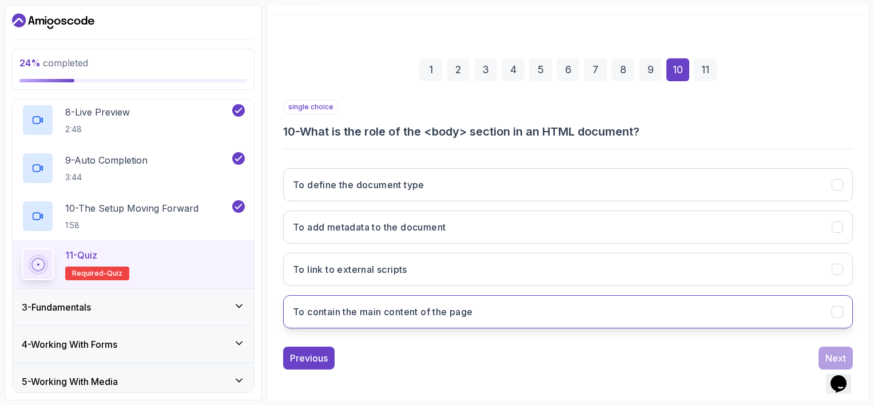
click at [450, 314] on h3 "To contain the main content of the page" at bounding box center [383, 312] width 180 height 14
click at [831, 351] on div "Next" at bounding box center [836, 358] width 21 height 14
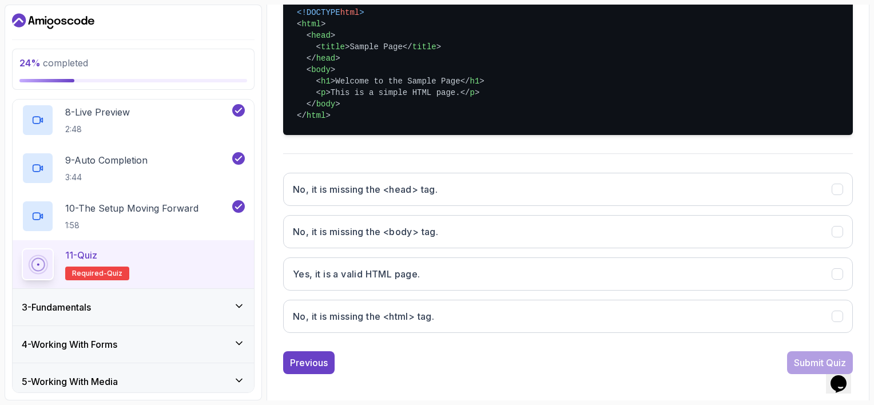
scroll to position [292, 0]
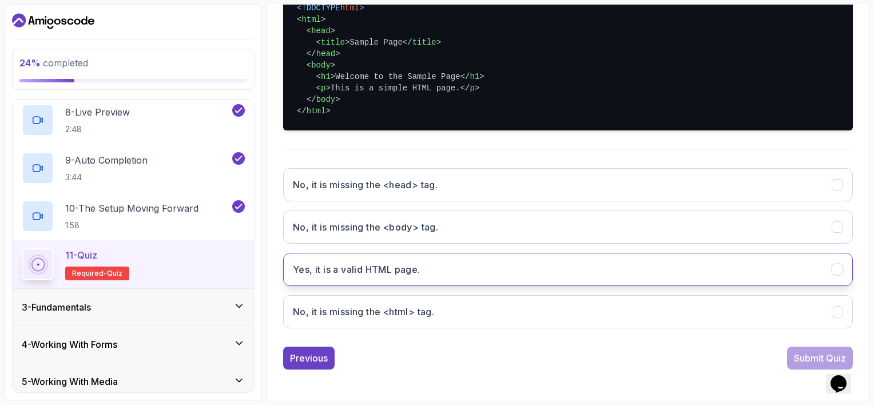
click at [436, 280] on button "Yes, it is a valid HTML page." at bounding box center [568, 269] width 570 height 33
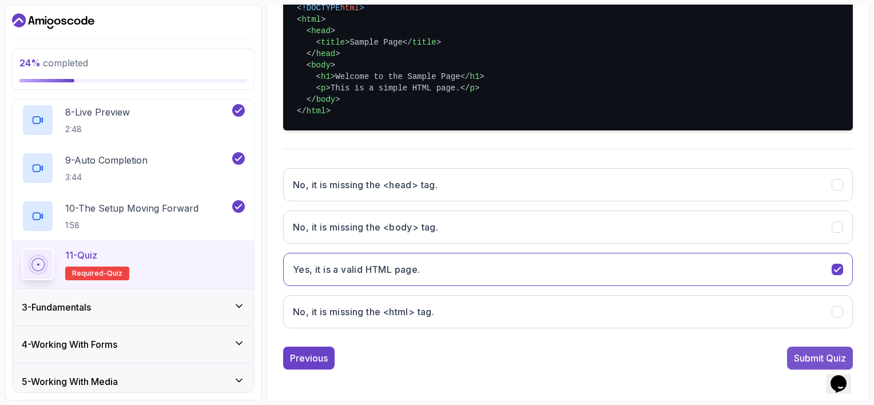
click at [798, 355] on div "Submit Quiz" at bounding box center [820, 358] width 52 height 14
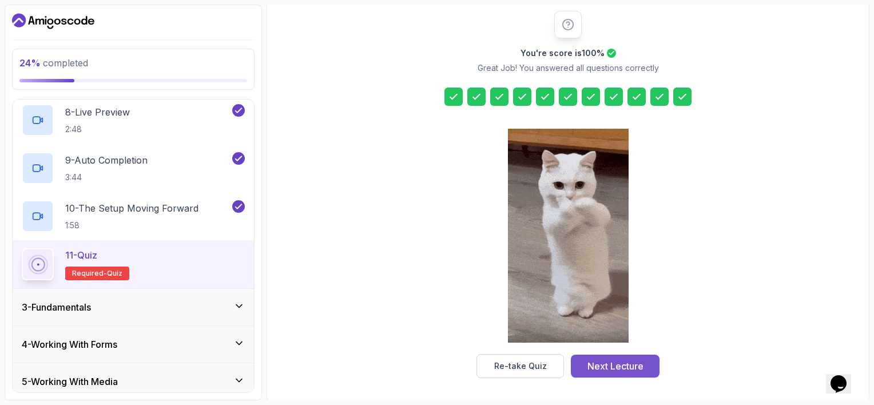
click at [628, 363] on div "Next Lecture" at bounding box center [616, 366] width 56 height 14
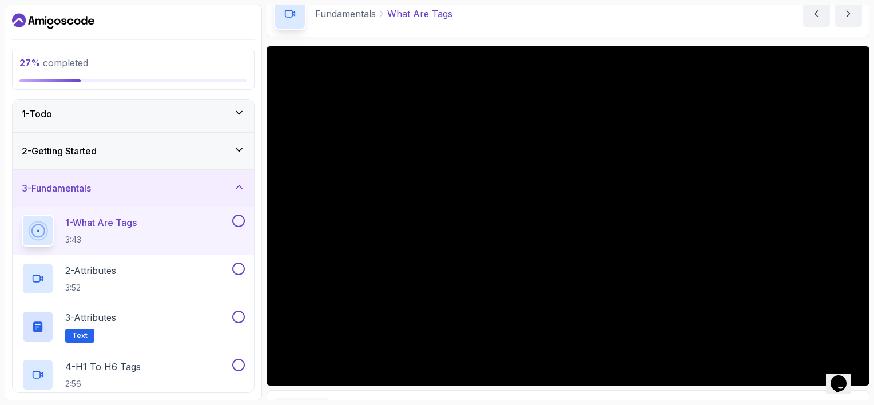
scroll to position [57, 0]
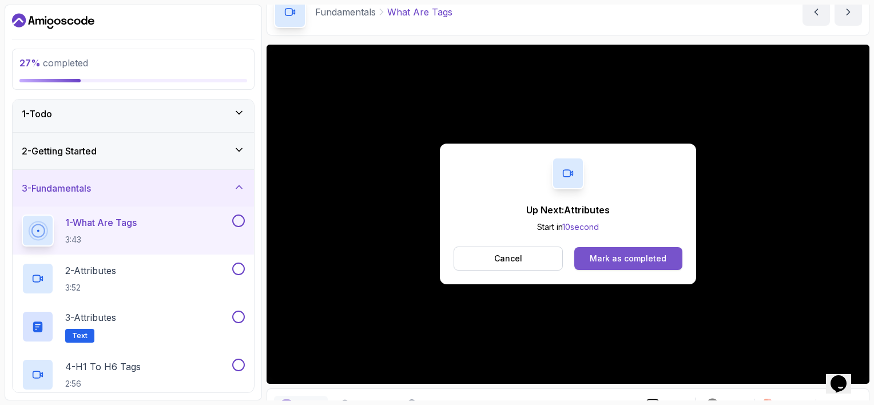
click at [591, 262] on button "Mark as completed" at bounding box center [629, 258] width 108 height 23
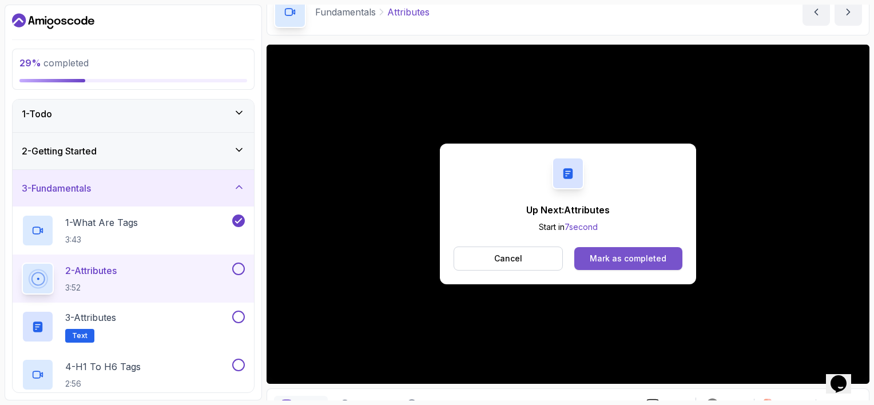
click at [645, 252] on button "Mark as completed" at bounding box center [629, 258] width 108 height 23
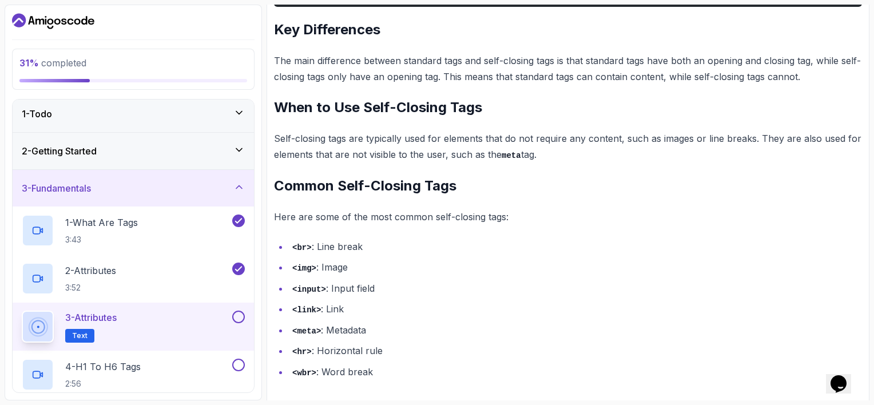
scroll to position [515, 0]
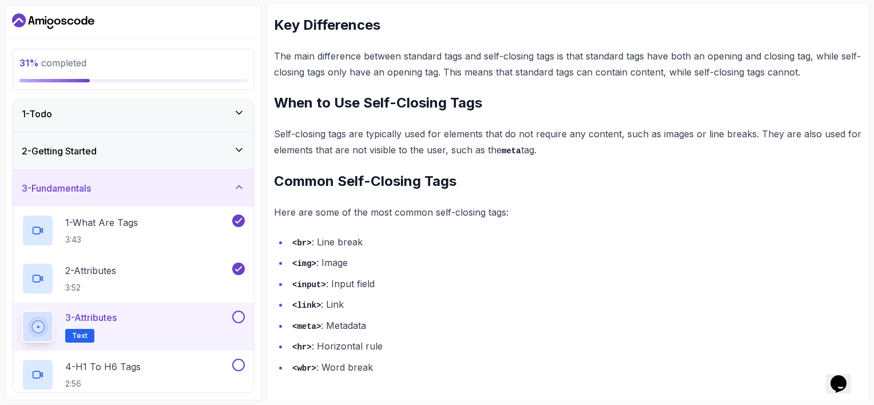
click at [240, 320] on button at bounding box center [238, 317] width 13 height 13
click at [210, 363] on div "4 - H1 To H6 Tags 2:56" at bounding box center [126, 375] width 208 height 32
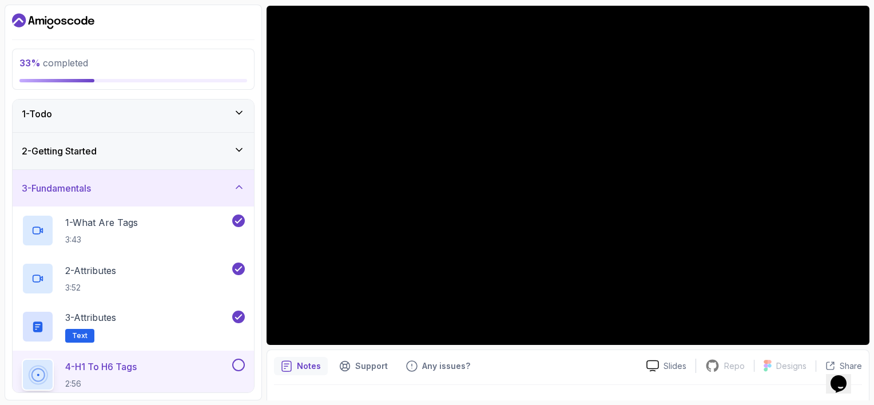
scroll to position [114, 0]
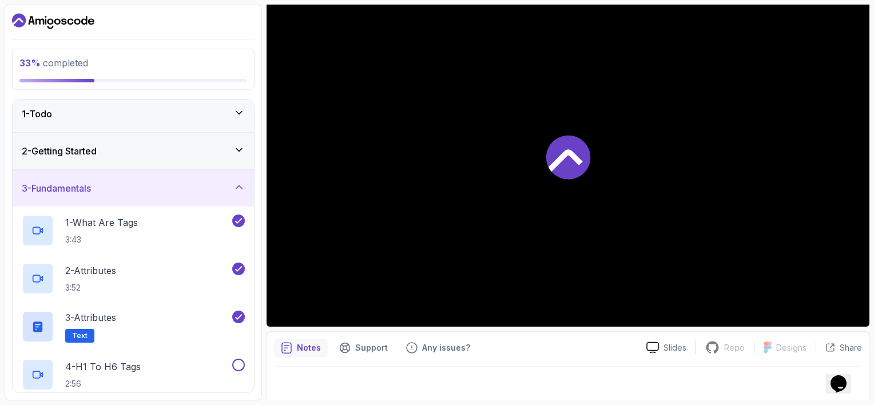
click at [663, 211] on div at bounding box center [568, 156] width 603 height 339
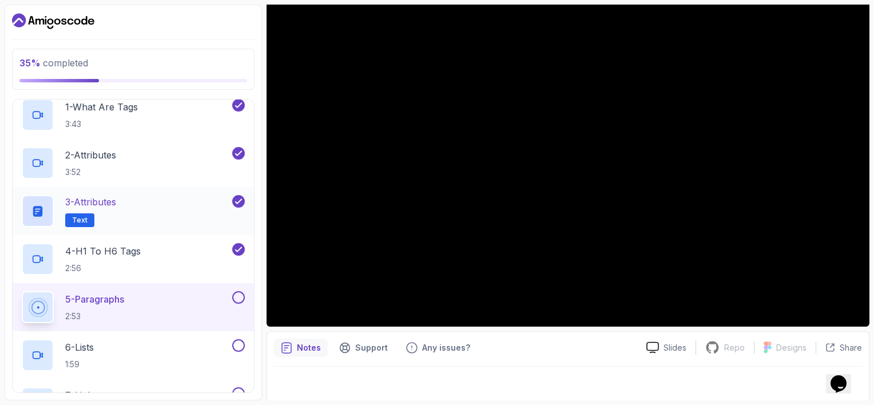
scroll to position [122, 0]
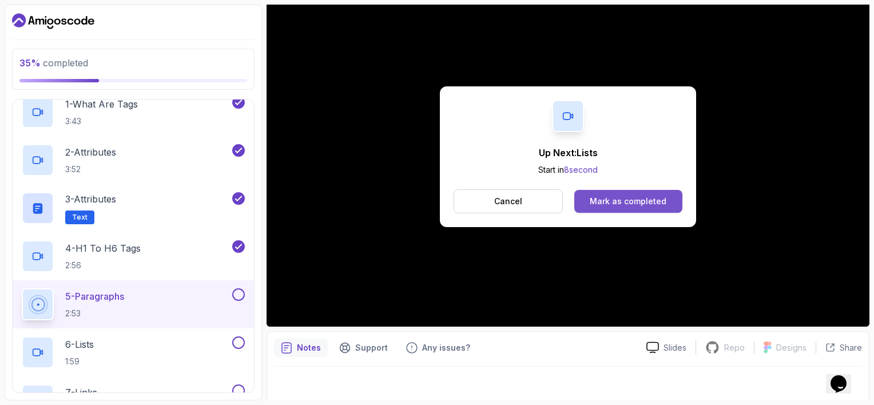
click at [620, 207] on div "Mark as completed" at bounding box center [628, 201] width 77 height 11
